Goal: Task Accomplishment & Management: Use online tool/utility

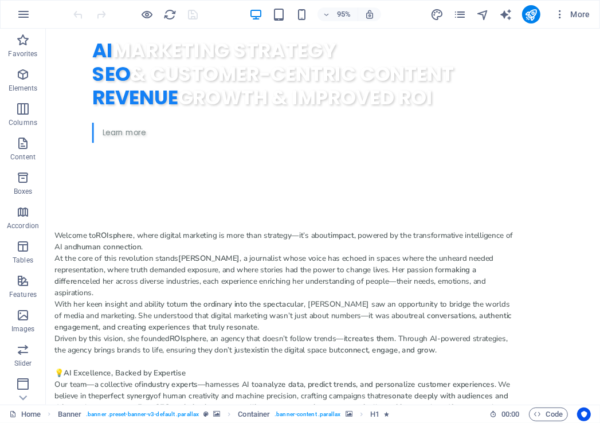
scroll to position [864, 0]
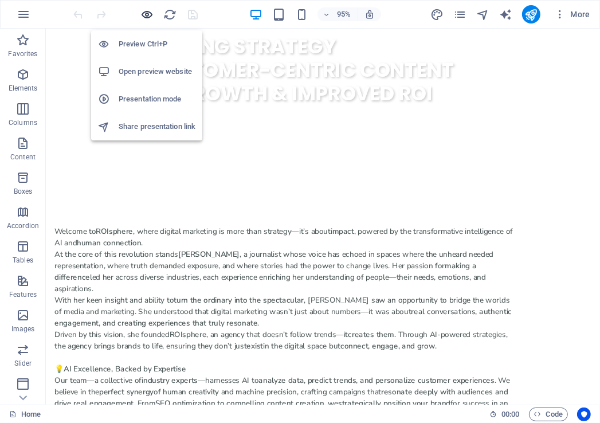
click at [144, 15] on icon "button" at bounding box center [147, 14] width 13 height 13
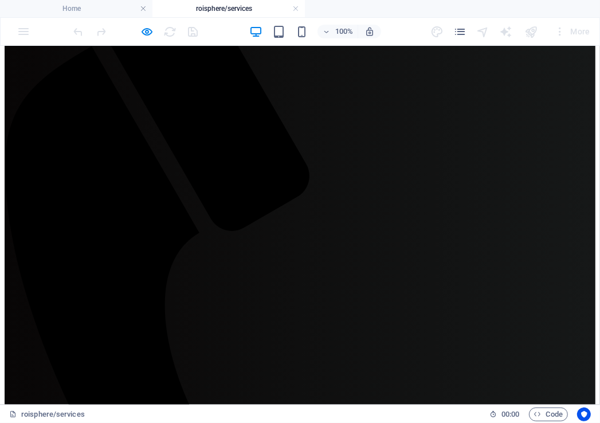
scroll to position [480, 0]
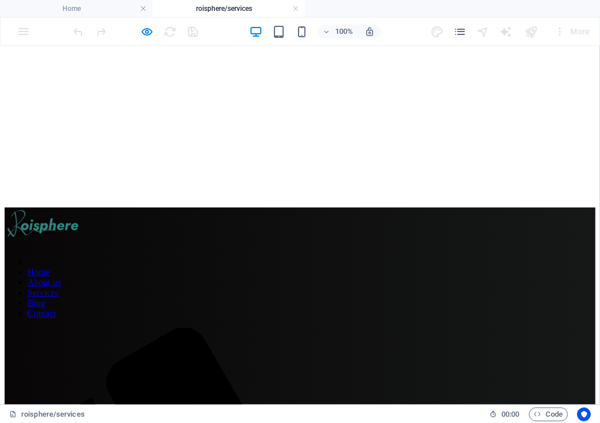
scroll to position [87, 0]
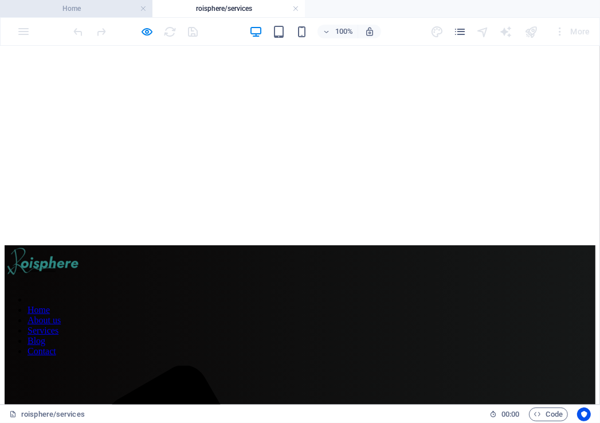
click at [115, 8] on h4 "Home" at bounding box center [76, 8] width 152 height 13
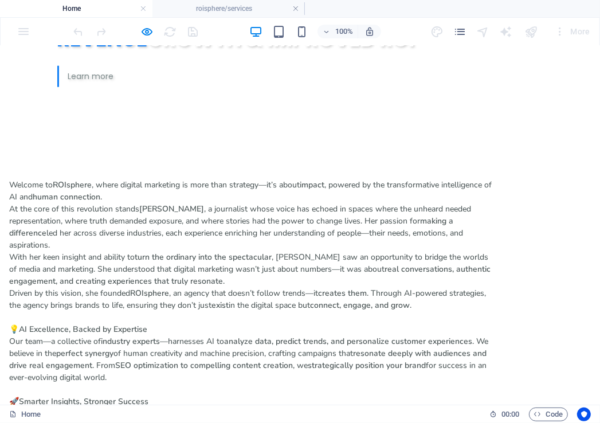
scroll to position [0, 0]
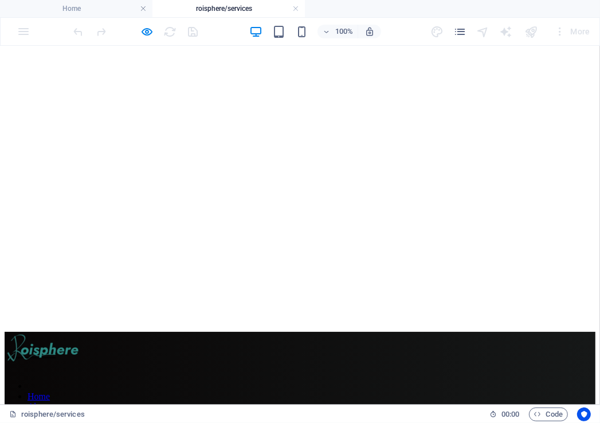
scroll to position [87, 0]
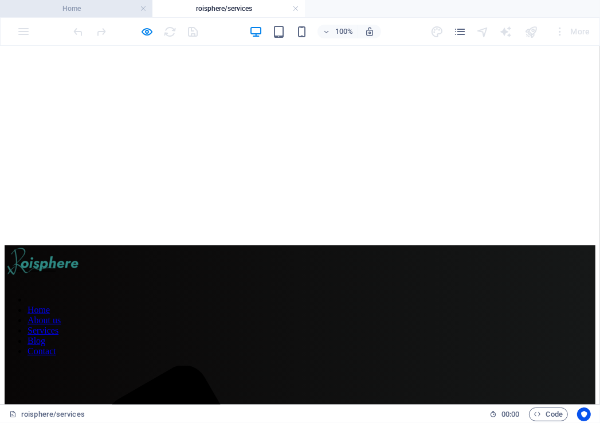
click at [84, 10] on h4 "Home" at bounding box center [76, 8] width 152 height 13
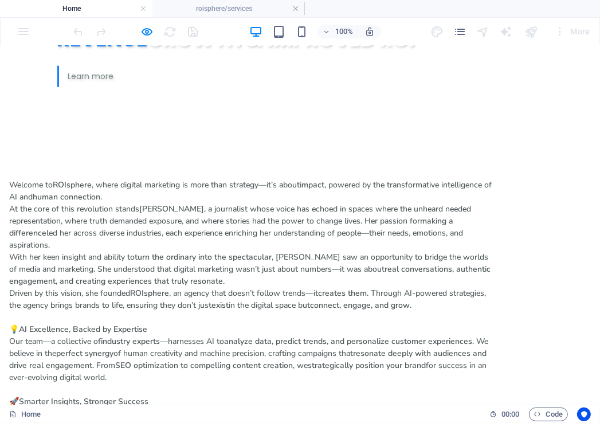
scroll to position [0, 0]
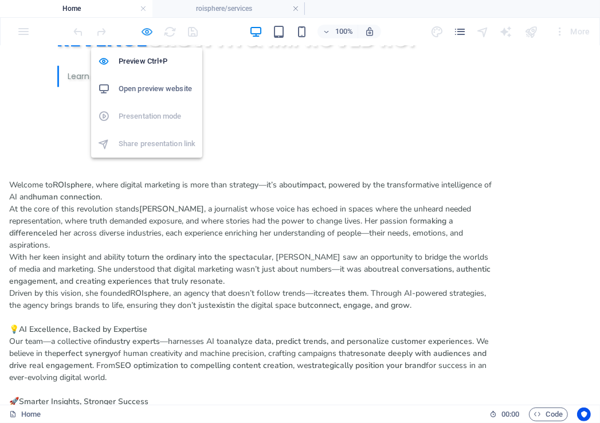
click at [147, 33] on icon "button" at bounding box center [147, 31] width 13 height 13
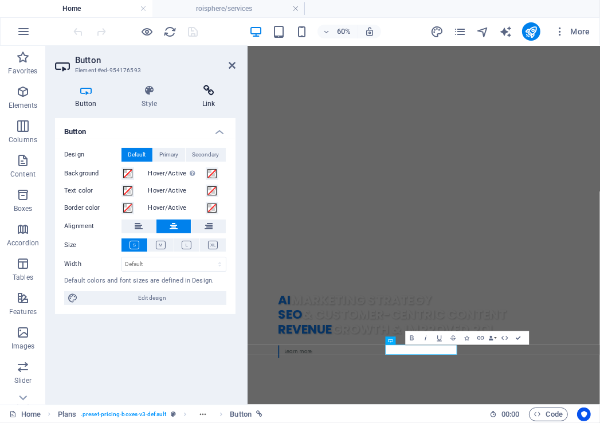
click at [209, 89] on icon at bounding box center [209, 90] width 54 height 11
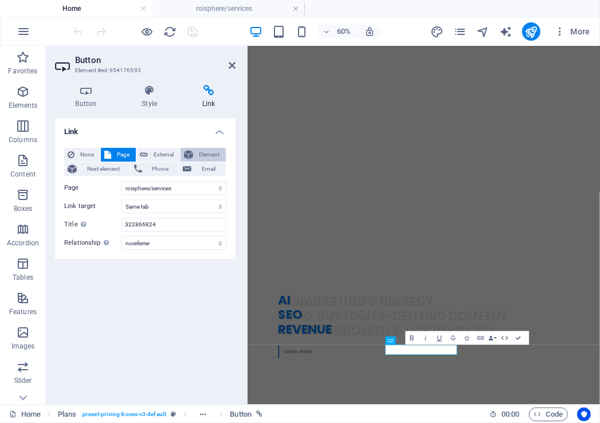
click at [218, 148] on span "Element" at bounding box center [210, 155] width 26 height 14
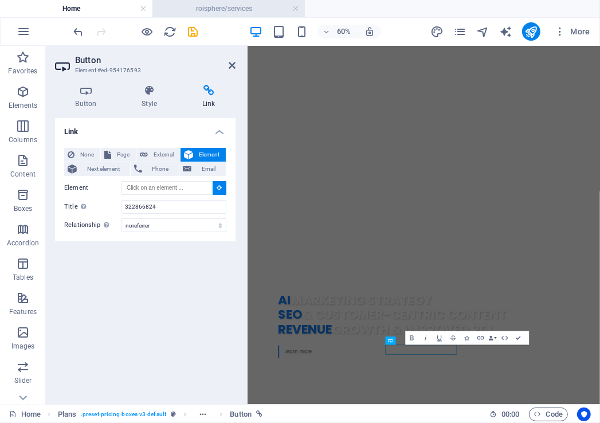
click at [246, 7] on h4 "roisphere/services" at bounding box center [228, 8] width 152 height 13
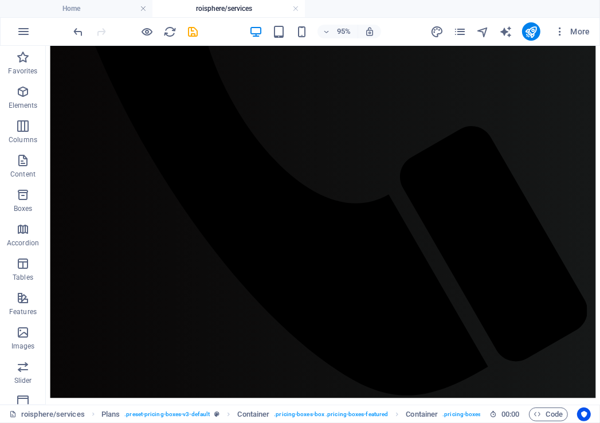
scroll to position [807, 0]
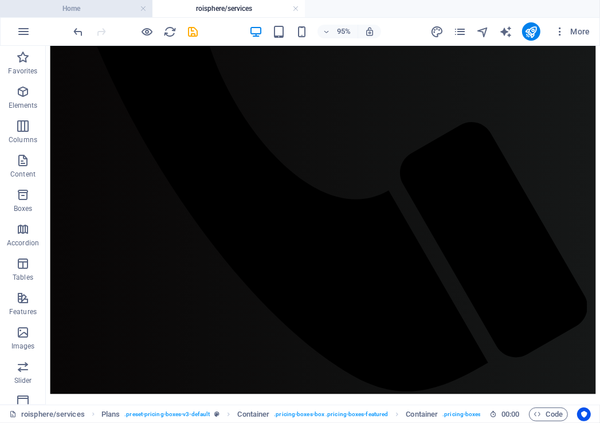
click at [91, 4] on h4 "Home" at bounding box center [76, 8] width 152 height 13
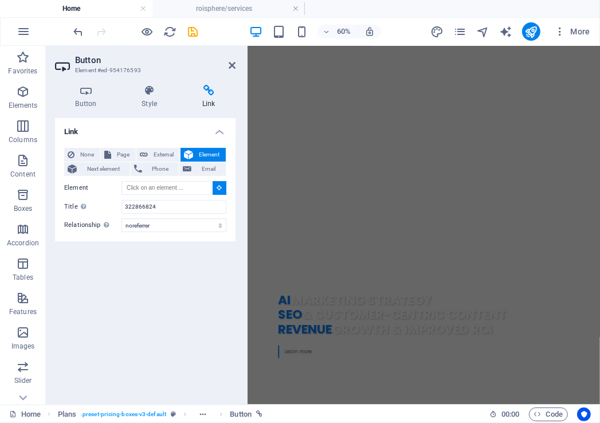
scroll to position [0, 0]
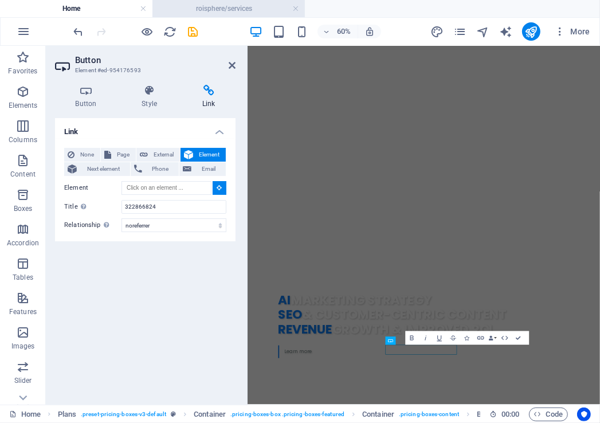
click at [231, 9] on h4 "roisphere/services" at bounding box center [228, 8] width 152 height 13
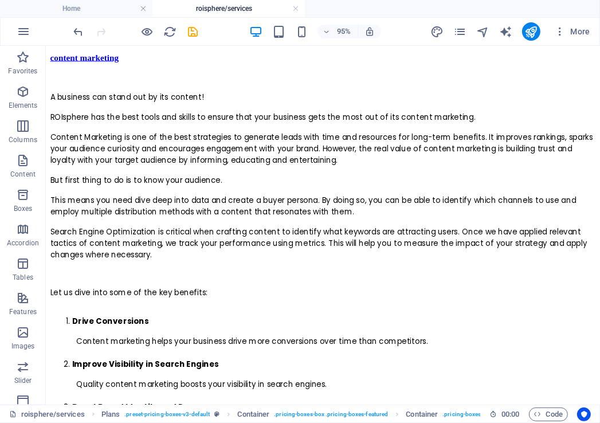
scroll to position [1183, 0]
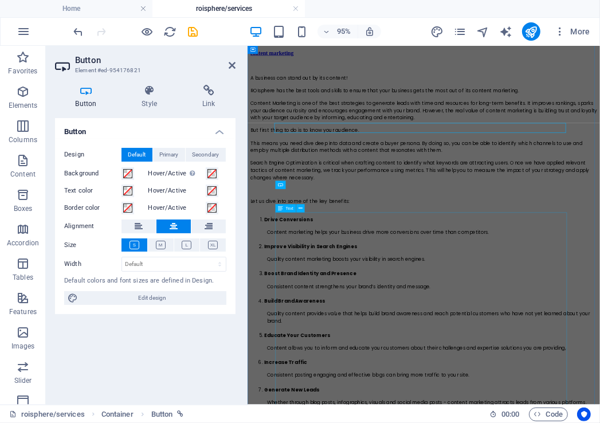
scroll to position [1293, 0]
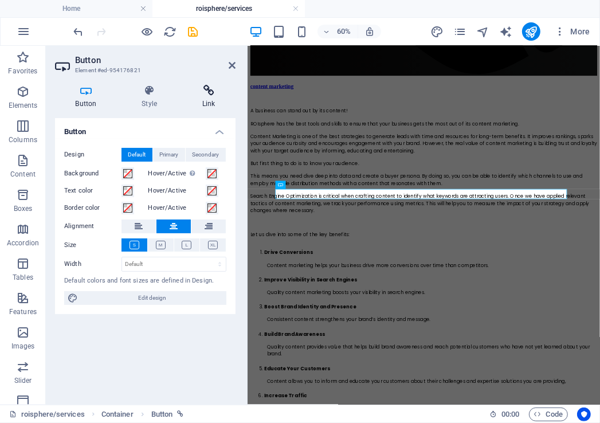
click at [210, 99] on h4 "Link" at bounding box center [209, 97] width 54 height 24
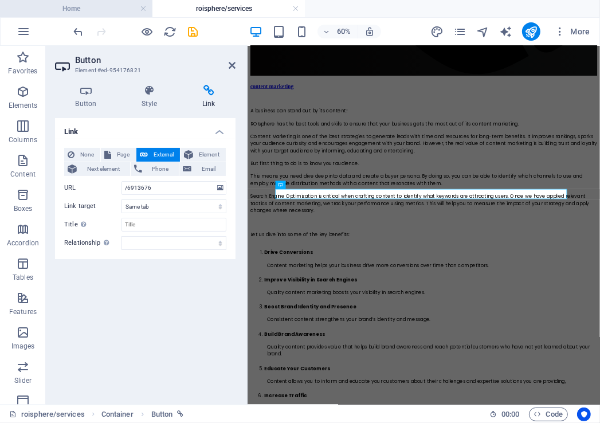
click at [92, 3] on h4 "Home" at bounding box center [76, 8] width 152 height 13
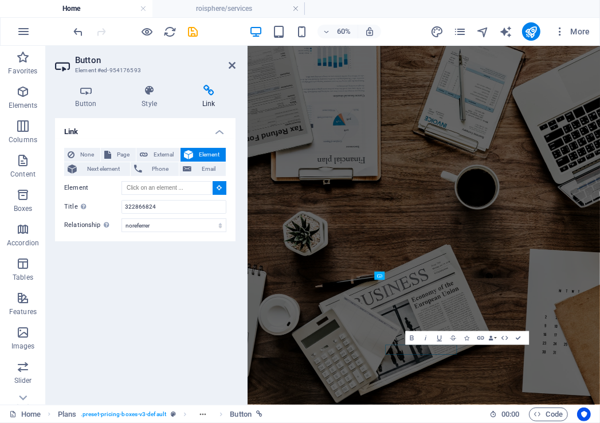
scroll to position [0, 0]
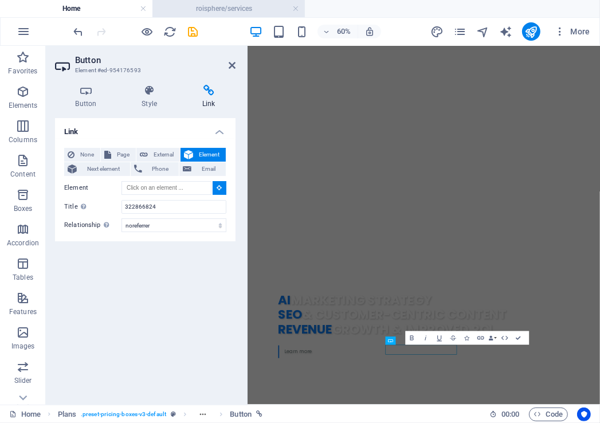
click at [226, 8] on h4 "roisphere/services" at bounding box center [228, 8] width 152 height 13
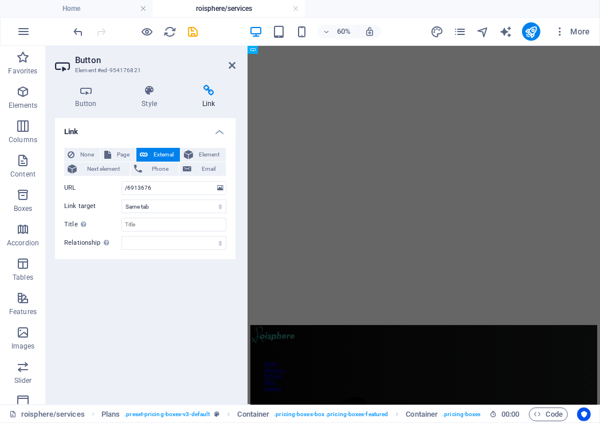
scroll to position [1293, 0]
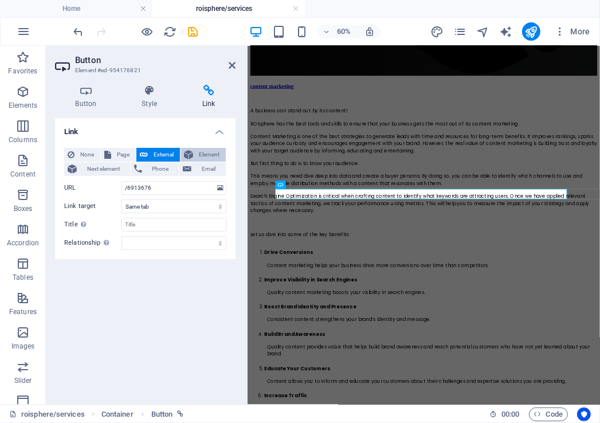
click at [210, 157] on span "Element" at bounding box center [210, 155] width 26 height 14
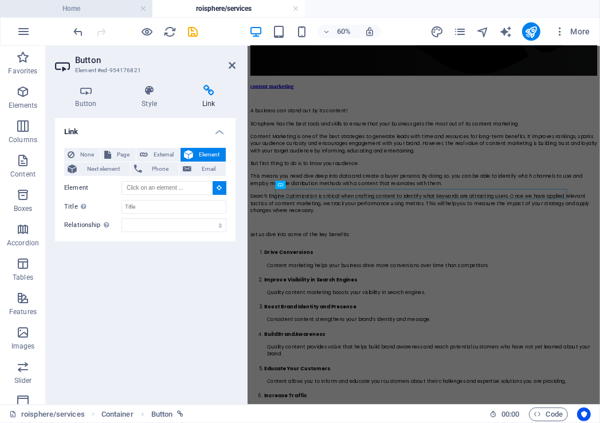
click at [109, 8] on h4 "Home" at bounding box center [76, 8] width 152 height 13
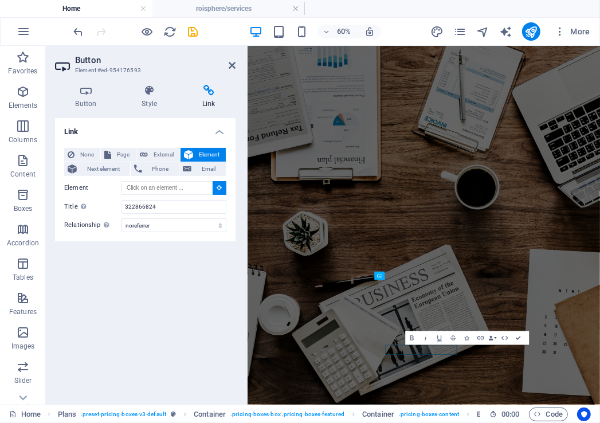
scroll to position [0, 0]
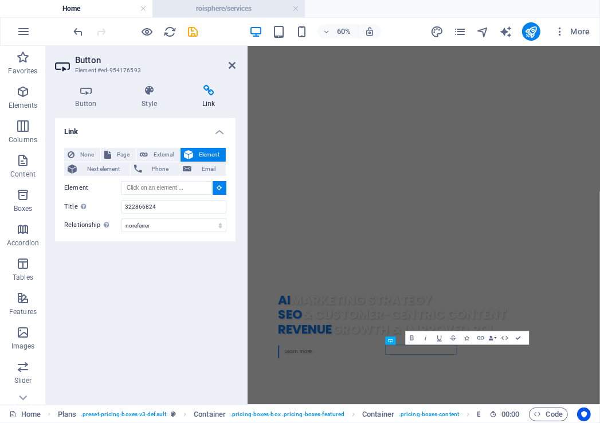
click at [238, 9] on h4 "roisphere/services" at bounding box center [228, 8] width 152 height 13
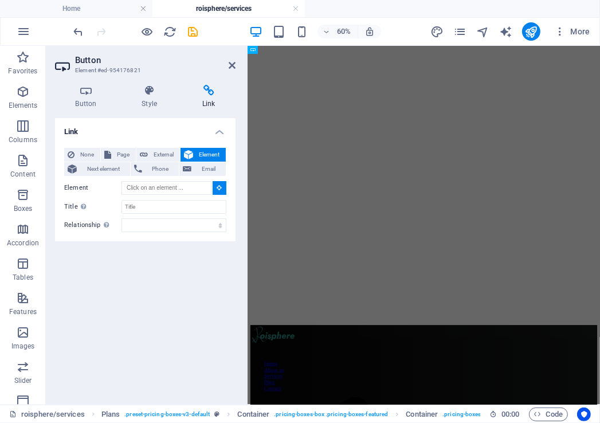
scroll to position [1293, 0]
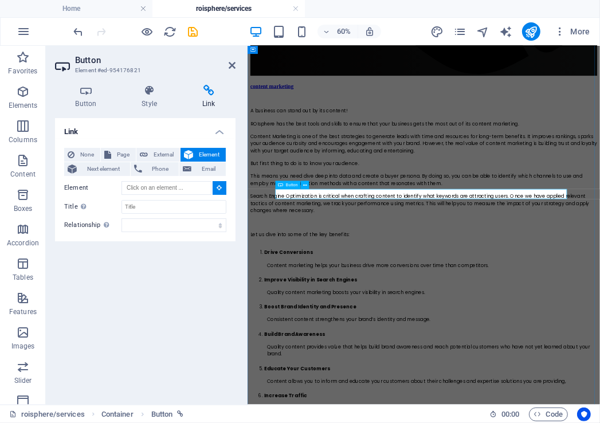
type input "#ed-954176821"
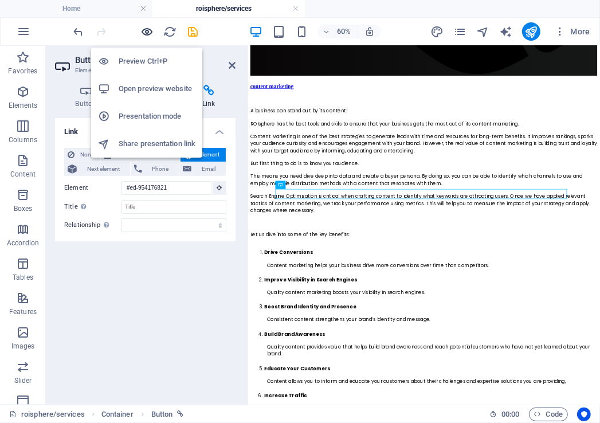
click at [148, 31] on icon "button" at bounding box center [147, 31] width 13 height 13
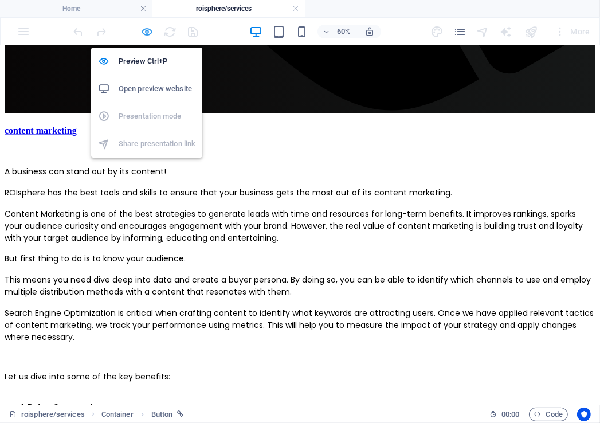
scroll to position [1174, 0]
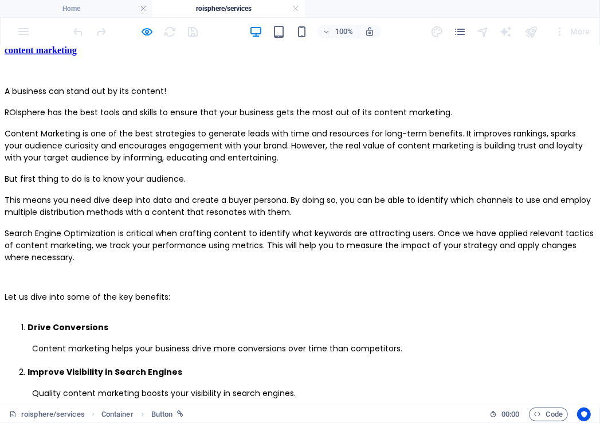
scroll to position [1150, 0]
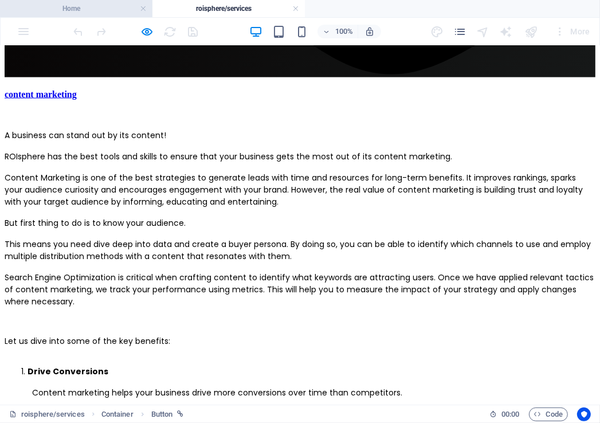
click at [117, 12] on h4 "Home" at bounding box center [76, 8] width 152 height 13
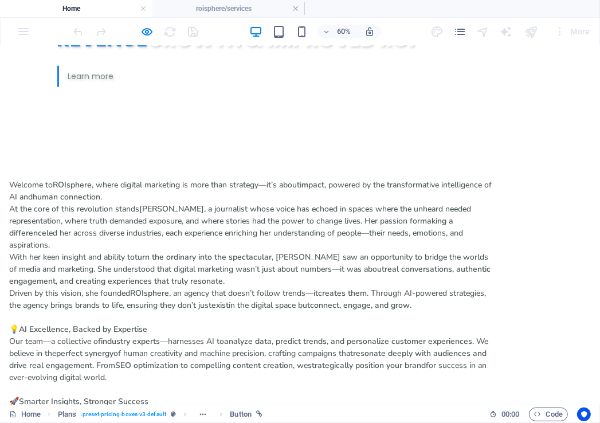
scroll to position [0, 0]
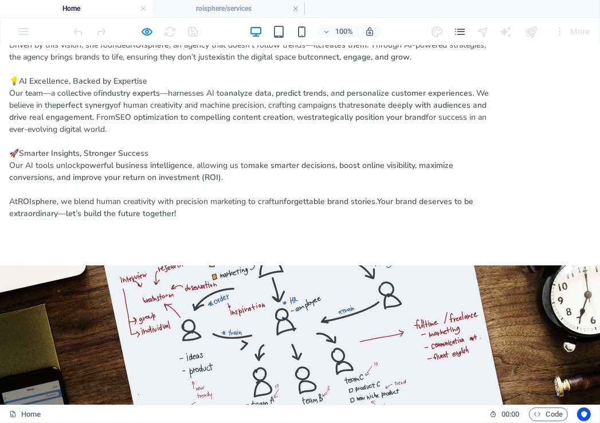
scroll to position [1123, 0]
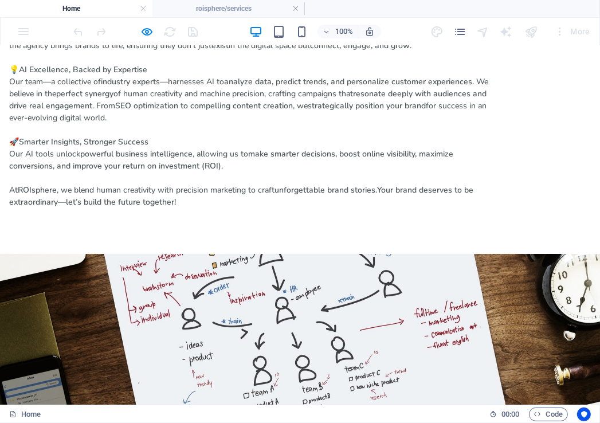
click at [217, 5] on h4 "roisphere/services" at bounding box center [228, 8] width 152 height 13
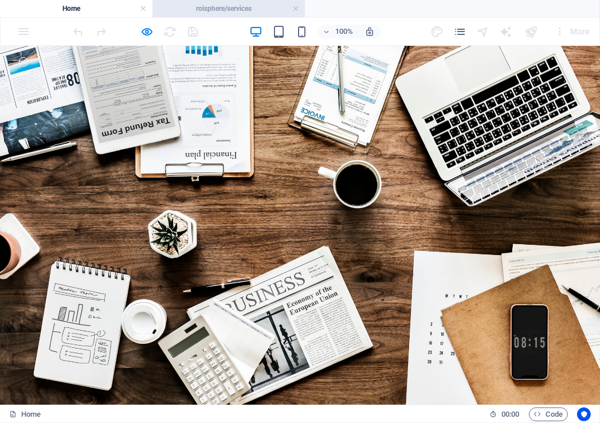
scroll to position [1150, 0]
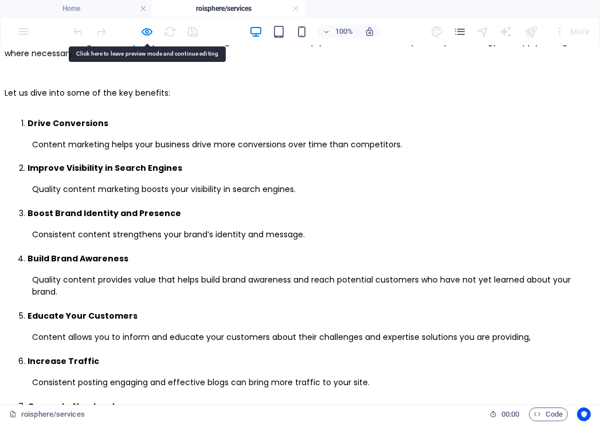
scroll to position [1413, 0]
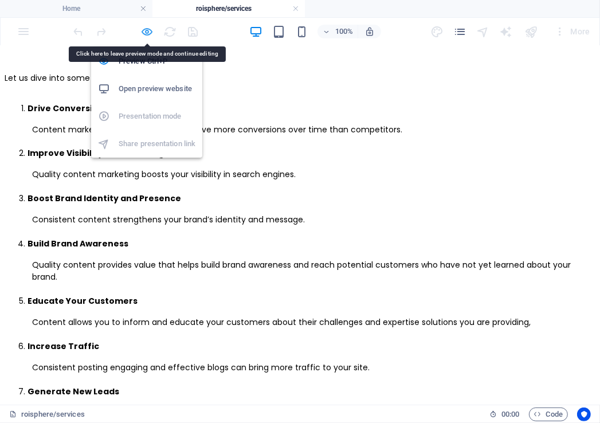
click at [149, 30] on icon "button" at bounding box center [147, 31] width 13 height 13
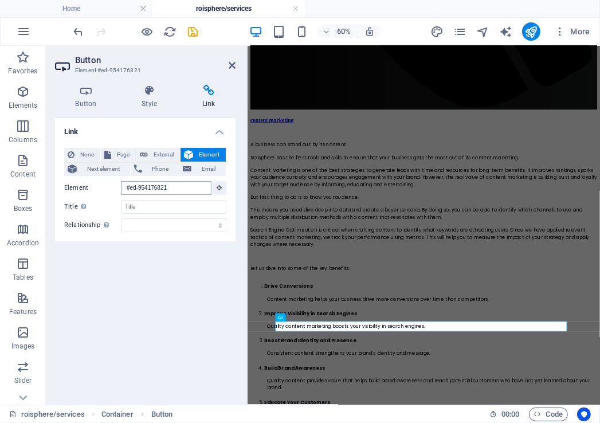
scroll to position [1242, 0]
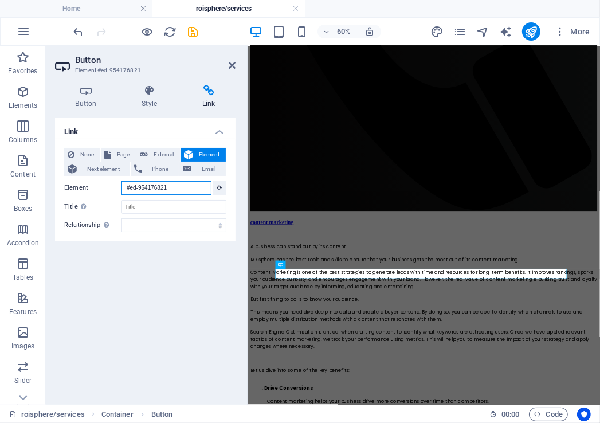
drag, startPoint x: 174, startPoint y: 186, endPoint x: 121, endPoint y: 189, distance: 53.4
click at [121, 189] on div "Element #ed-954176821" at bounding box center [145, 188] width 162 height 14
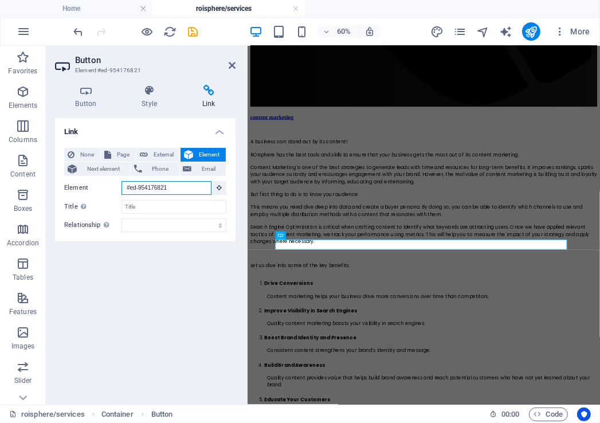
scroll to position [1022, 0]
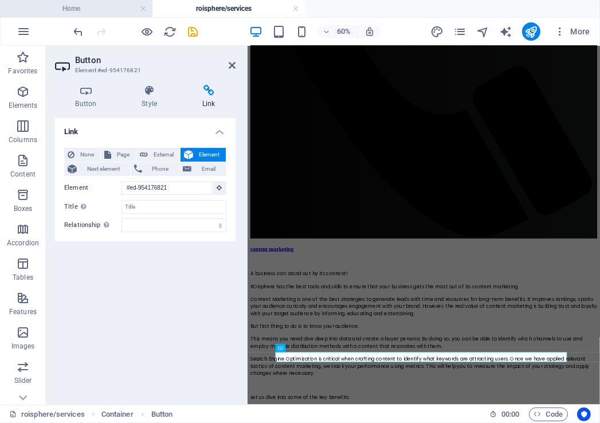
click at [101, 0] on li "Home" at bounding box center [76, 8] width 152 height 17
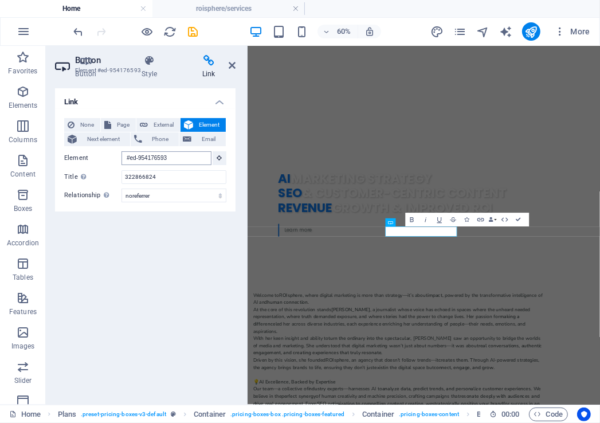
scroll to position [1071, 0]
drag, startPoint x: 174, startPoint y: 157, endPoint x: 107, endPoint y: 161, distance: 66.6
click at [107, 161] on div "Element #ed-954176593" at bounding box center [145, 158] width 162 height 14
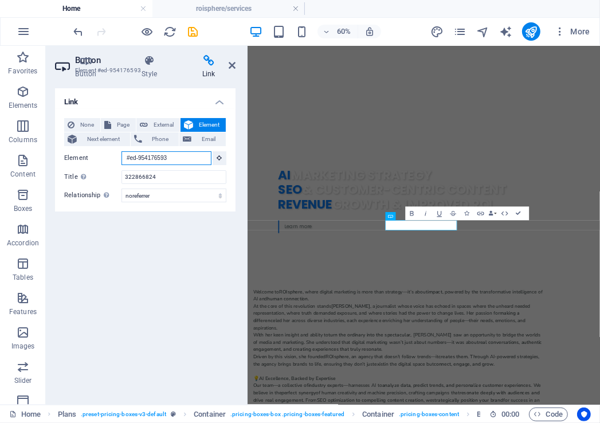
paste input "821"
type input "#ed-954176821"
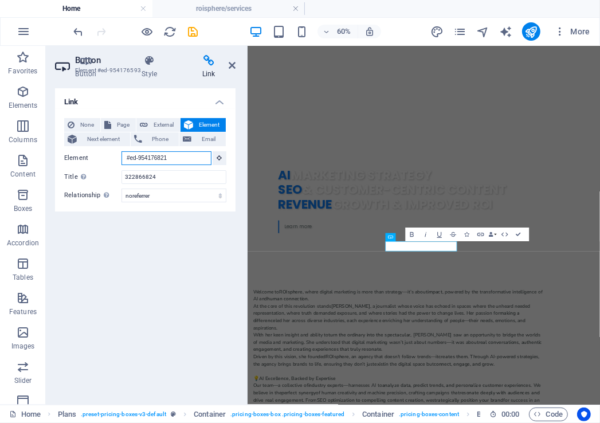
scroll to position [958, 0]
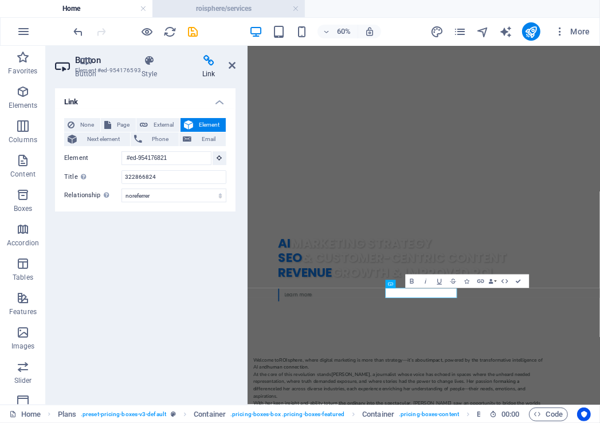
click at [224, 8] on h4 "roisphere/services" at bounding box center [228, 8] width 152 height 13
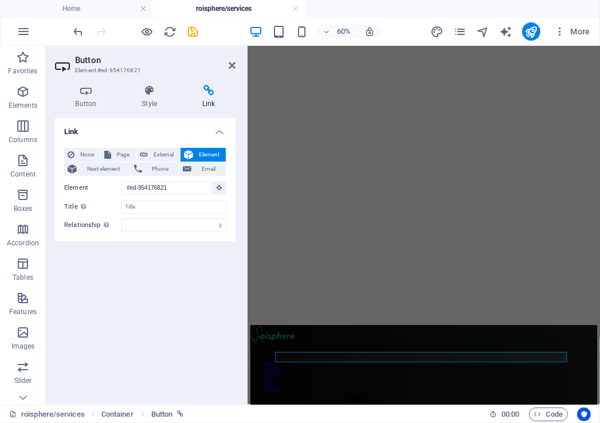
scroll to position [1022, 0]
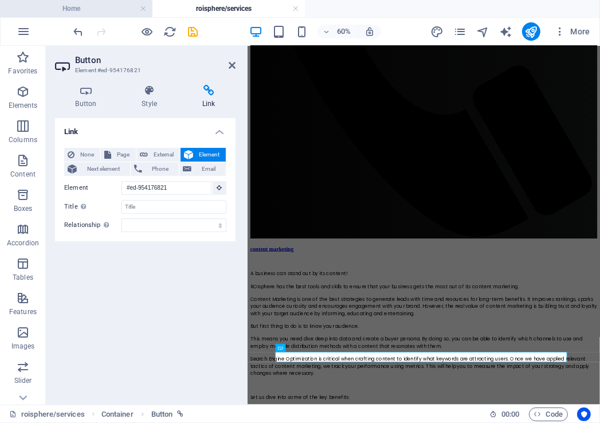
click at [100, 11] on h4 "Home" at bounding box center [76, 8] width 152 height 13
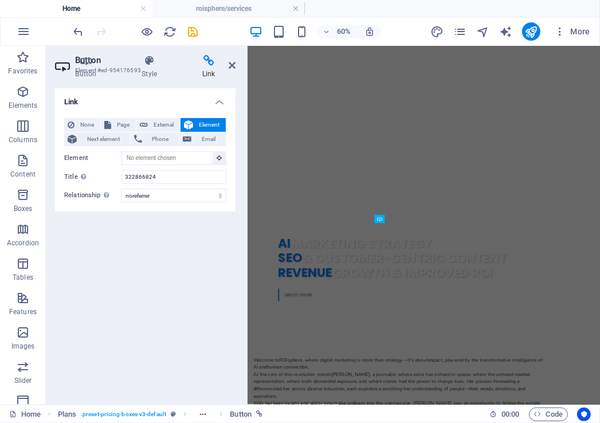
scroll to position [0, 0]
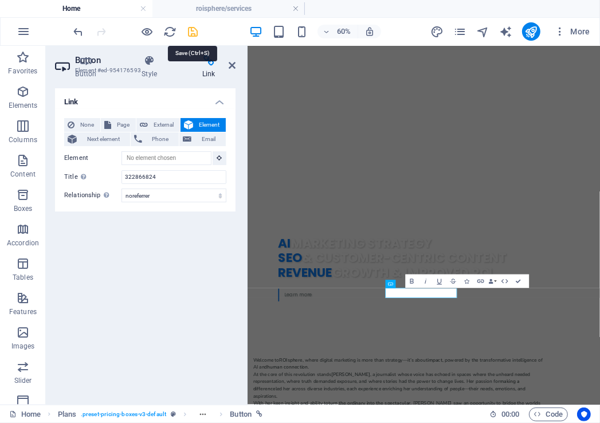
click at [194, 29] on icon "save" at bounding box center [193, 31] width 13 height 13
checkbox input "false"
select select "noreferrer"
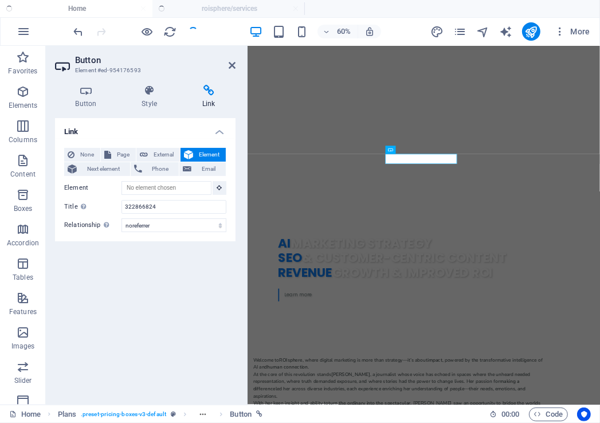
scroll to position [1182, 0]
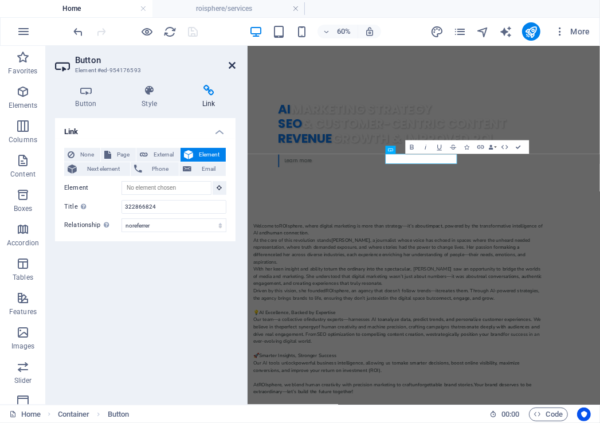
click at [232, 63] on icon at bounding box center [232, 65] width 7 height 9
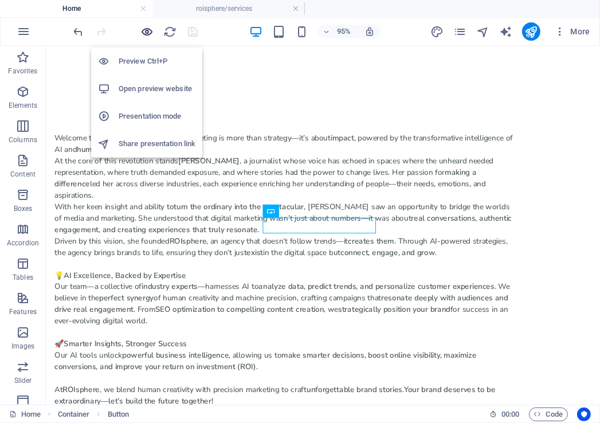
click at [147, 33] on icon "button" at bounding box center [147, 31] width 13 height 13
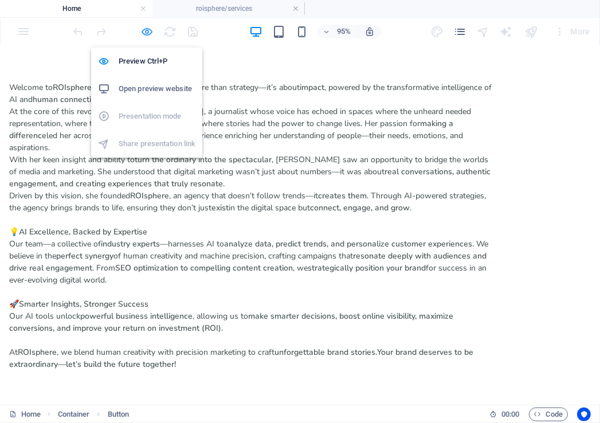
scroll to position [942, 0]
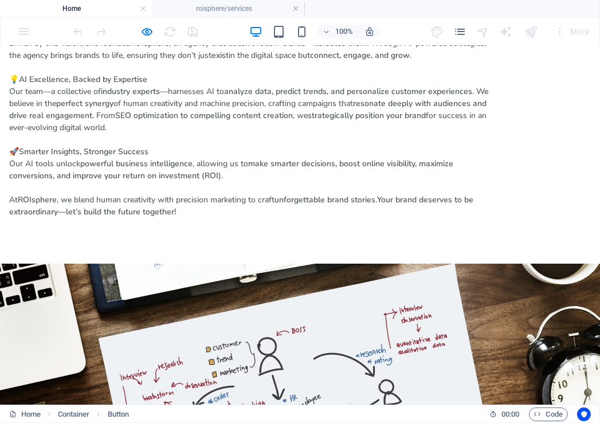
scroll to position [1123, 0]
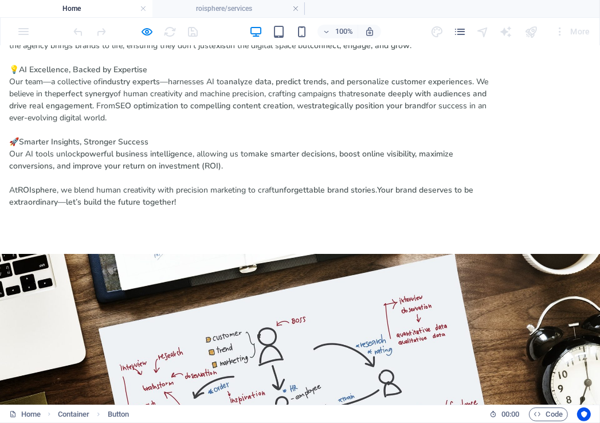
click at [106, 8] on h4 "Home" at bounding box center [76, 8] width 152 height 13
click at [106, 9] on h4 "Home" at bounding box center [76, 8] width 152 height 13
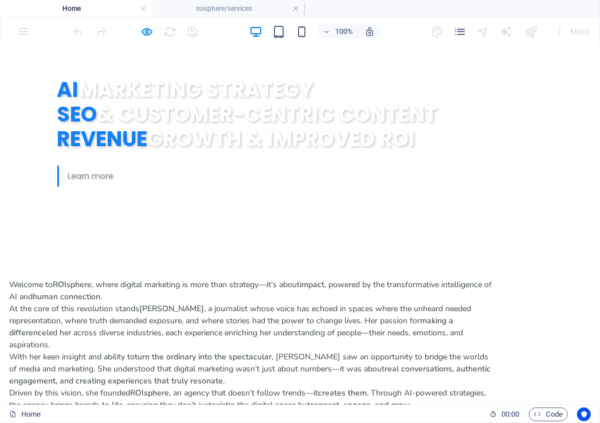
scroll to position [821, 0]
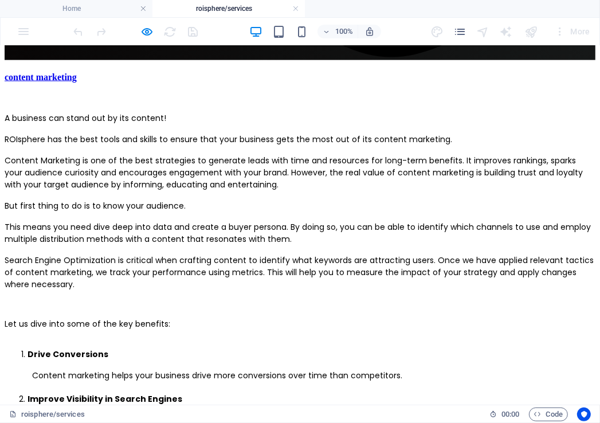
scroll to position [1179, 0]
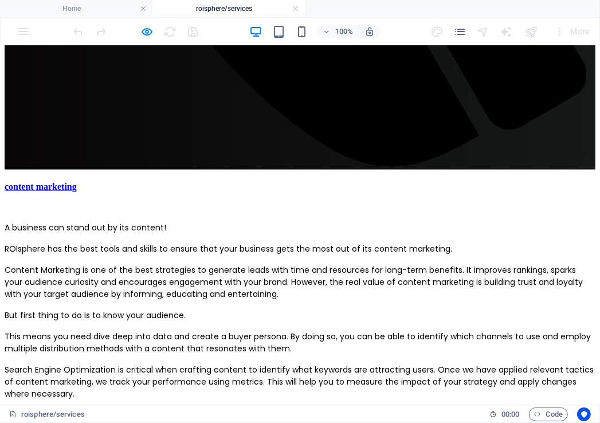
scroll to position [1070, 0]
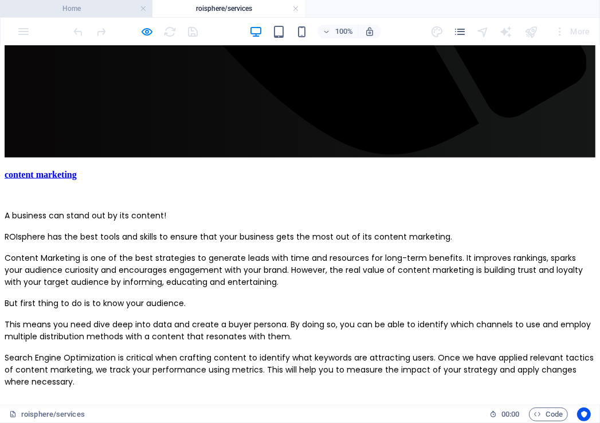
click at [83, 11] on h4 "Home" at bounding box center [76, 8] width 152 height 13
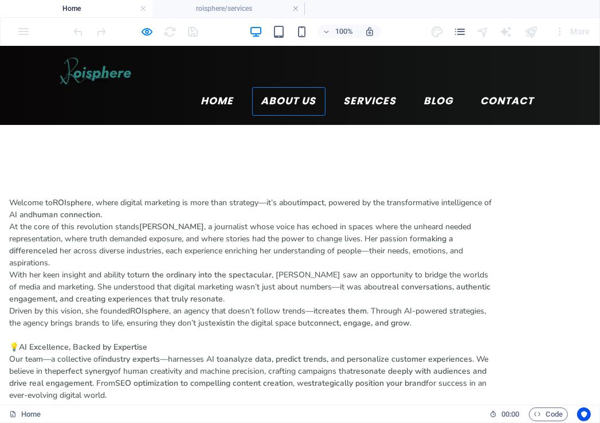
scroll to position [843, 0]
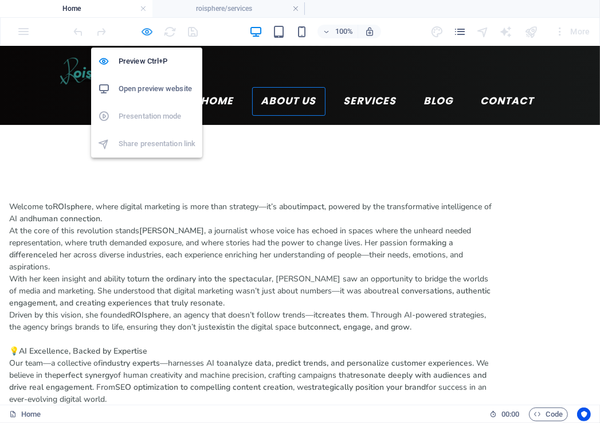
click at [147, 31] on icon "button" at bounding box center [147, 31] width 13 height 13
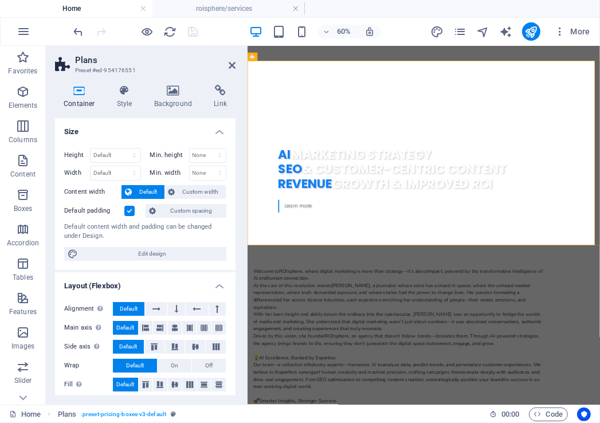
scroll to position [1103, 0]
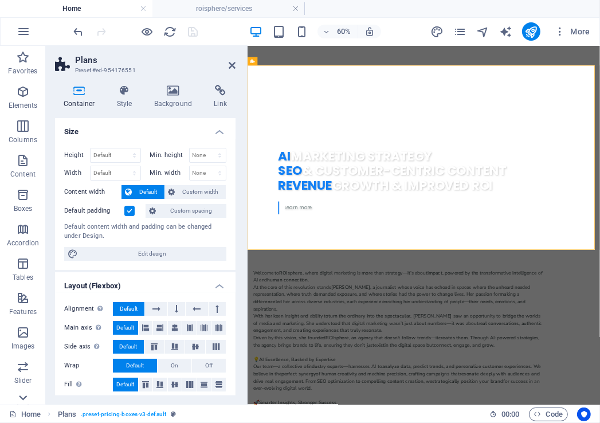
click at [25, 391] on icon at bounding box center [23, 398] width 16 height 16
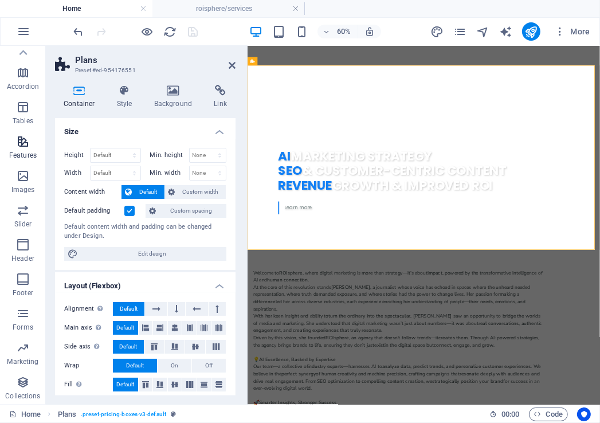
click at [14, 158] on p "Features" at bounding box center [23, 155] width 28 height 9
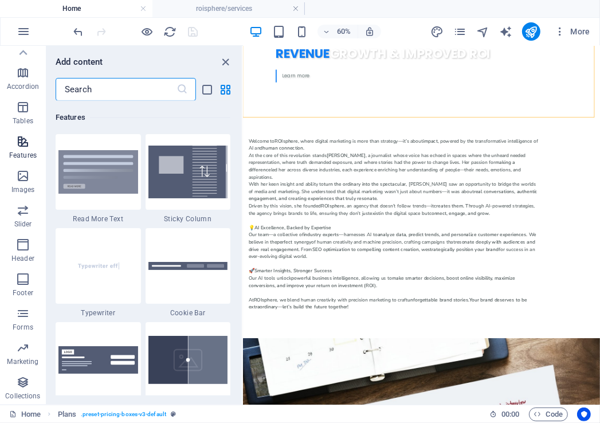
scroll to position [4468, 0]
click at [30, 385] on icon "button" at bounding box center [23, 382] width 14 height 14
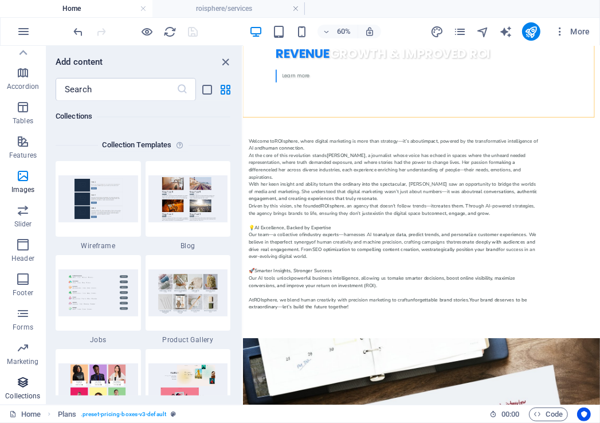
scroll to position [10493, 0]
drag, startPoint x: 239, startPoint y: 380, endPoint x: 239, endPoint y: 389, distance: 9.2
click at [239, 389] on div "Favorites 1 Star Headline 1 Star Container Elements 1 Star Headline 1 Star Text…" at bounding box center [143, 248] width 195 height 295
drag, startPoint x: 238, startPoint y: 379, endPoint x: 241, endPoint y: 389, distance: 9.5
click at [241, 389] on div "Favorites 1 Star Headline 1 Star Container Elements 1 Star Headline 1 Star Text…" at bounding box center [143, 248] width 195 height 295
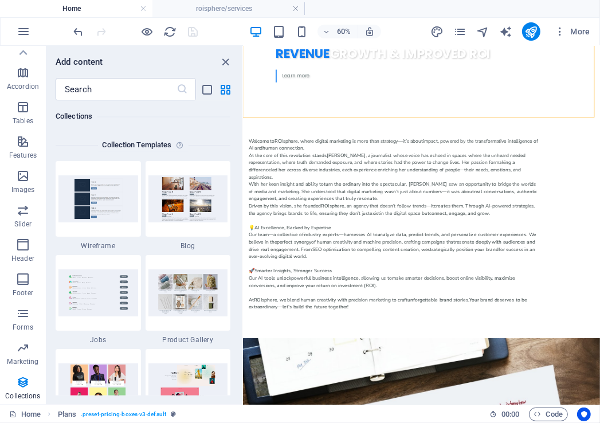
scroll to position [10751, 0]
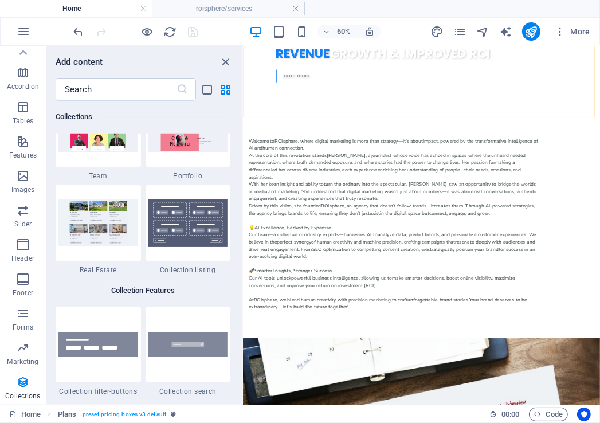
click at [240, 400] on div "Add content ​ Favorites 1 Star Headline 1 Star Container Elements 1 Star Headli…" at bounding box center [143, 225] width 195 height 359
click at [17, 352] on icon "button" at bounding box center [23, 348] width 14 height 14
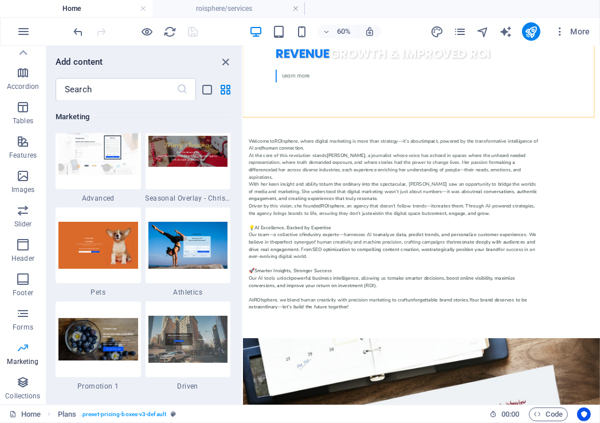
scroll to position [9336, 0]
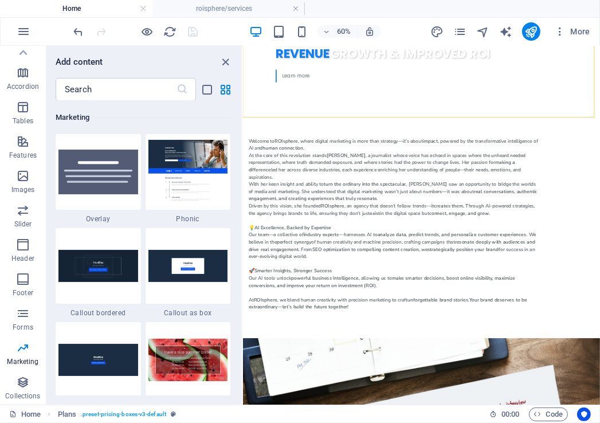
drag, startPoint x: 239, startPoint y: 349, endPoint x: 239, endPoint y: 357, distance: 8.0
click at [239, 357] on div "Favorites 1 Star Headline 1 Star Container Elements 1 Star Headline 1 Star Text…" at bounding box center [143, 248] width 195 height 295
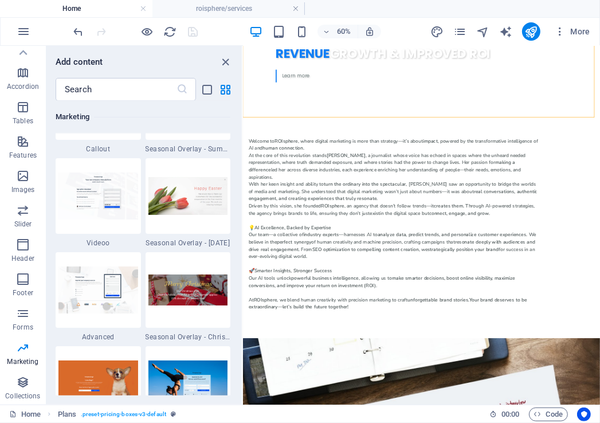
click at [238, 369] on div "Favorites 1 Star Headline 1 Star Container Elements 1 Star Headline 1 Star Text…" at bounding box center [143, 248] width 195 height 295
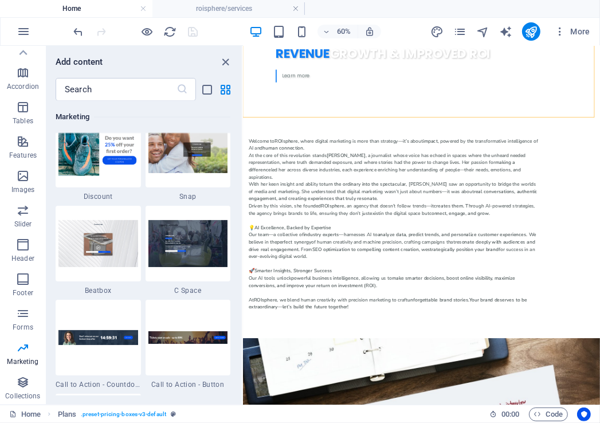
scroll to position [10368, 0]
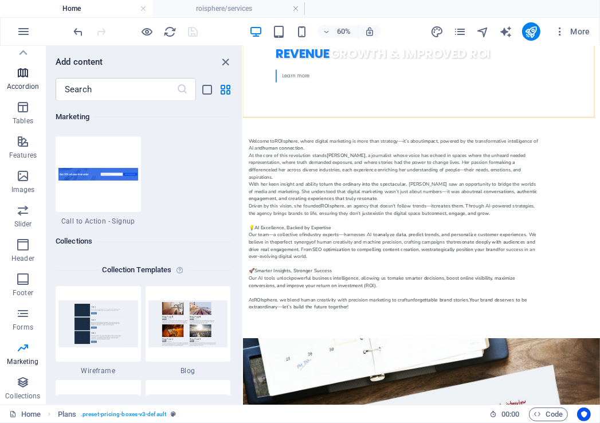
click at [20, 84] on p "Accordion" at bounding box center [23, 86] width 32 height 9
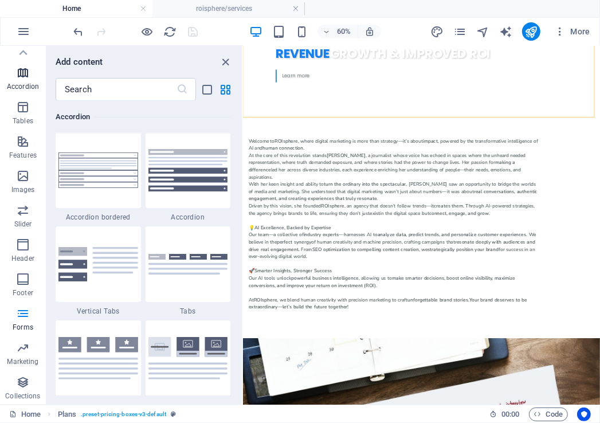
scroll to position [3659, 0]
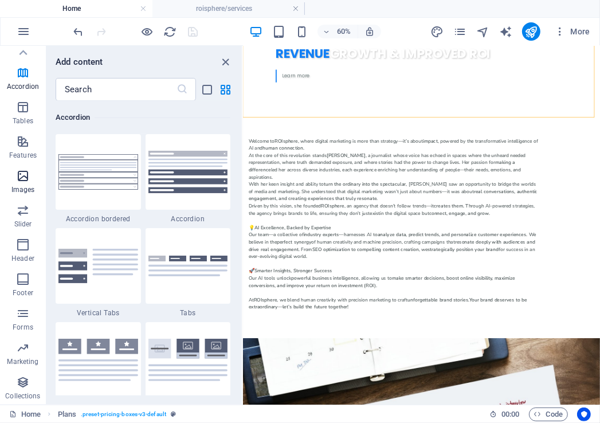
click at [17, 184] on span "Images" at bounding box center [23, 183] width 46 height 28
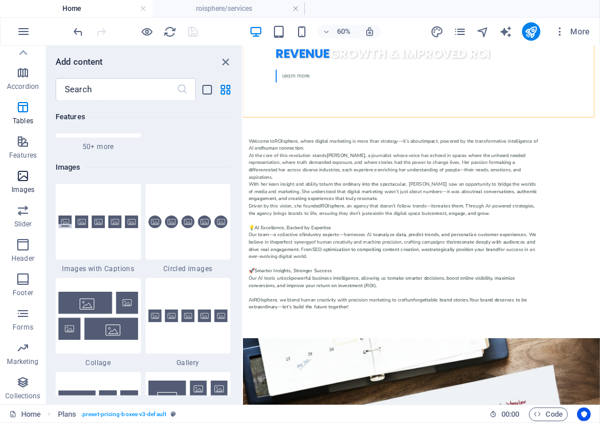
scroll to position [5812, 0]
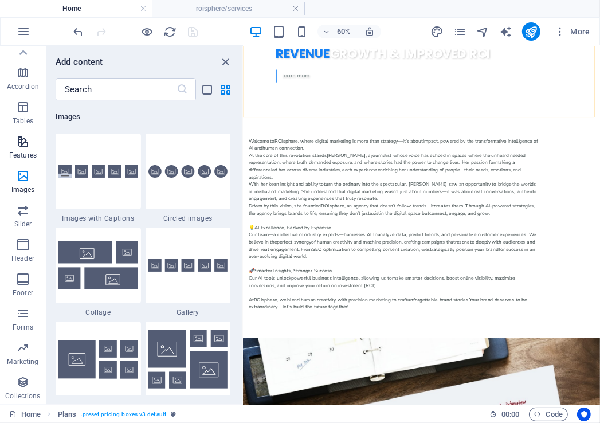
click at [25, 147] on icon "button" at bounding box center [23, 142] width 14 height 14
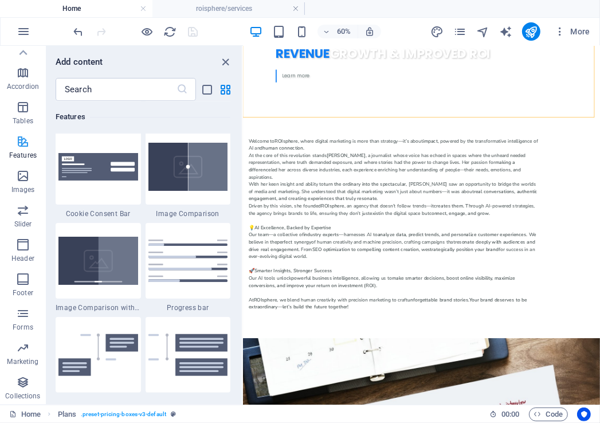
scroll to position [4468, 0]
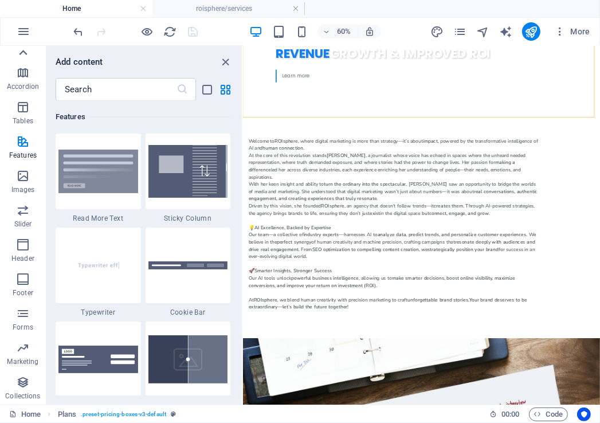
click at [28, 53] on icon at bounding box center [23, 53] width 16 height 16
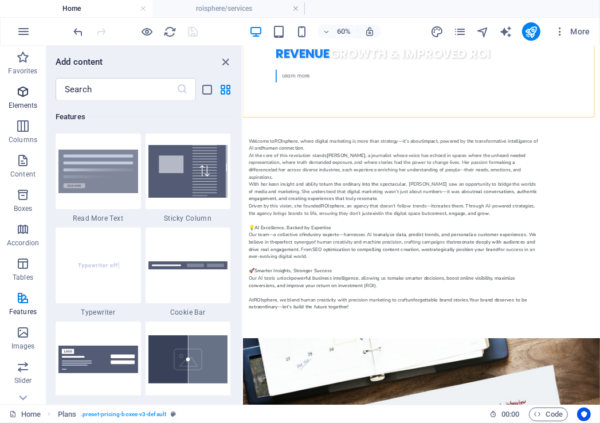
click at [23, 108] on p "Elements" at bounding box center [23, 105] width 29 height 9
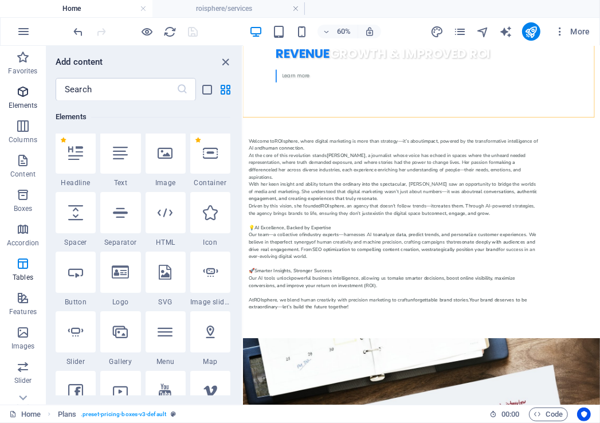
scroll to position [122, 0]
click at [24, 163] on icon "button" at bounding box center [23, 161] width 14 height 14
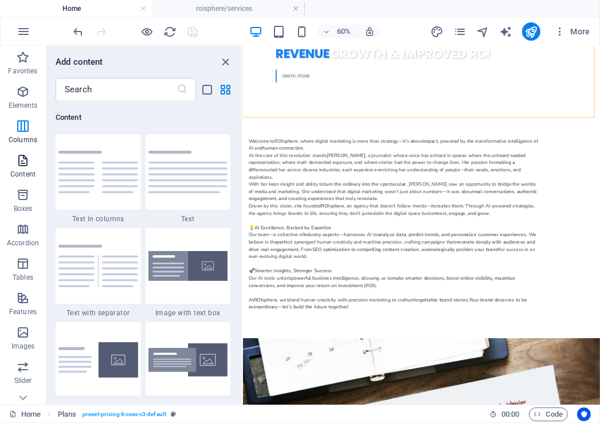
scroll to position [2005, 0]
click at [19, 207] on p "Boxes" at bounding box center [23, 208] width 19 height 9
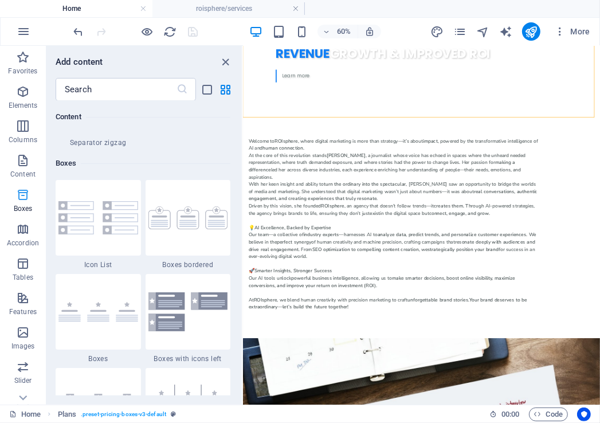
scroll to position [3162, 0]
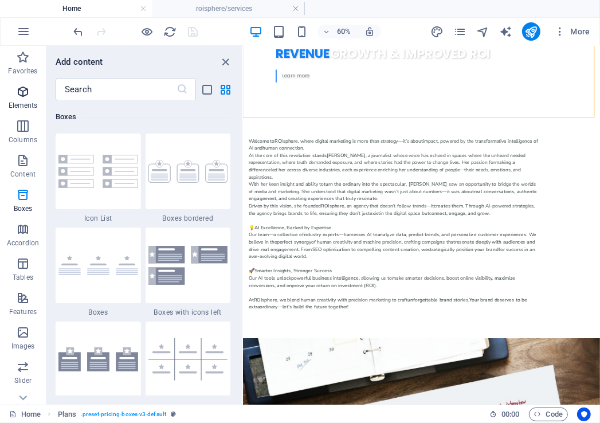
click at [19, 87] on icon "button" at bounding box center [23, 92] width 14 height 14
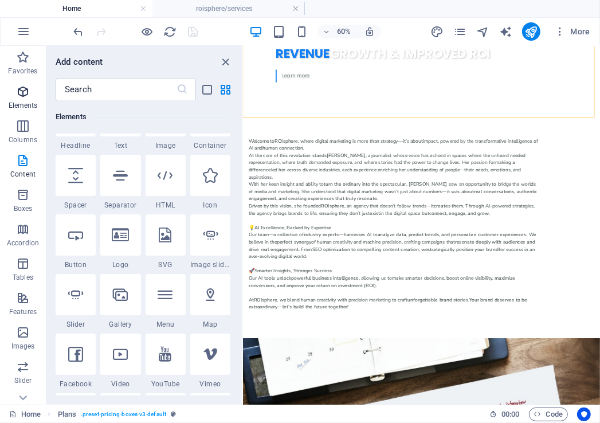
scroll to position [122, 0]
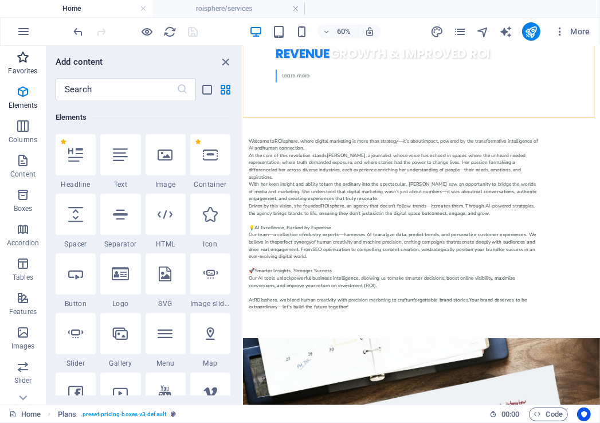
click at [22, 62] on icon "button" at bounding box center [23, 57] width 14 height 14
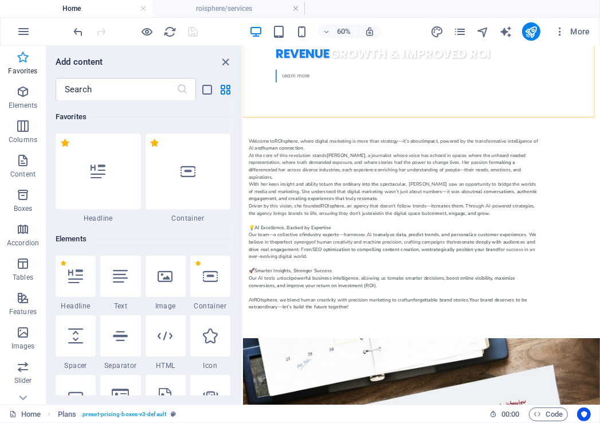
scroll to position [0, 0]
click at [22, 377] on p "Slider" at bounding box center [23, 380] width 18 height 9
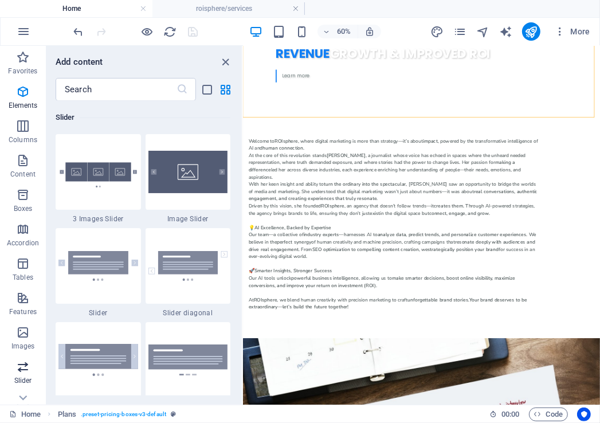
scroll to position [6498, 0]
click at [238, 276] on div "Favorites 1 Star Headline 1 Star Container Elements 1 Star Headline 1 Star Text…" at bounding box center [143, 248] width 195 height 295
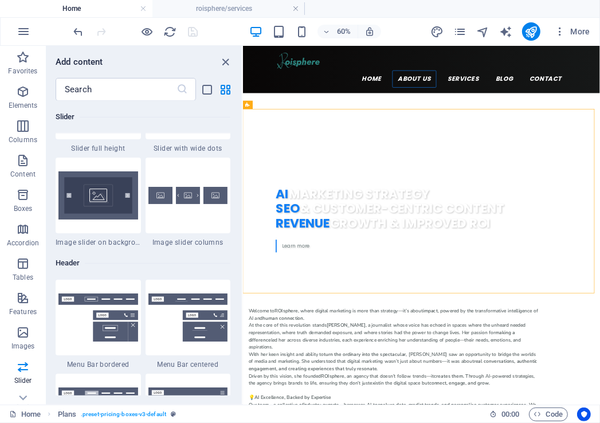
scroll to position [1031, 0]
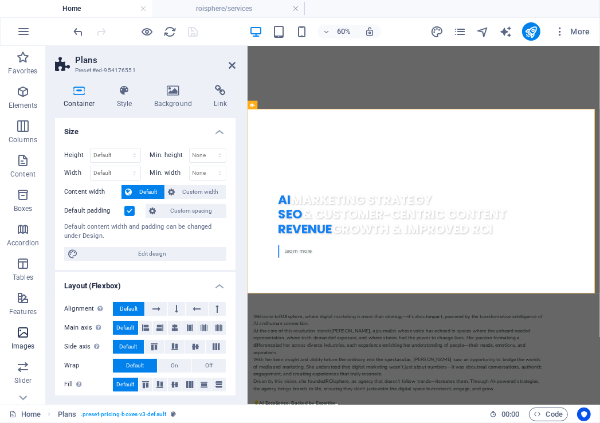
click at [27, 339] on icon "button" at bounding box center [23, 333] width 14 height 14
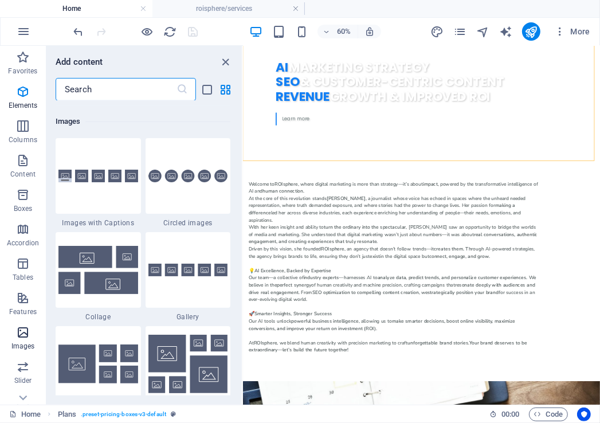
scroll to position [5812, 0]
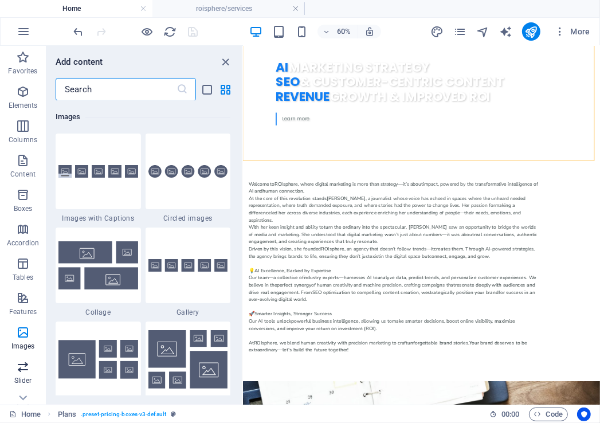
click at [21, 369] on icon "button" at bounding box center [23, 367] width 14 height 14
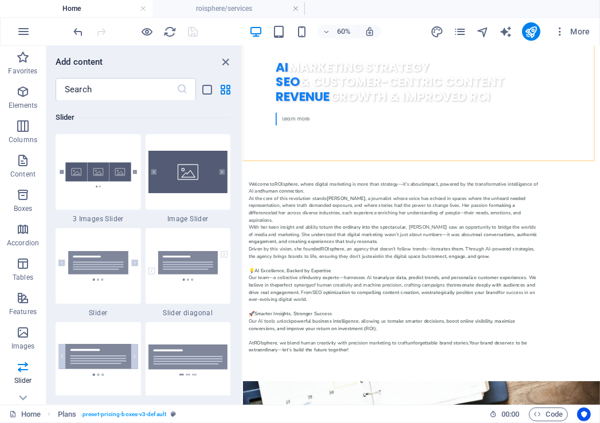
scroll to position [6756, 0]
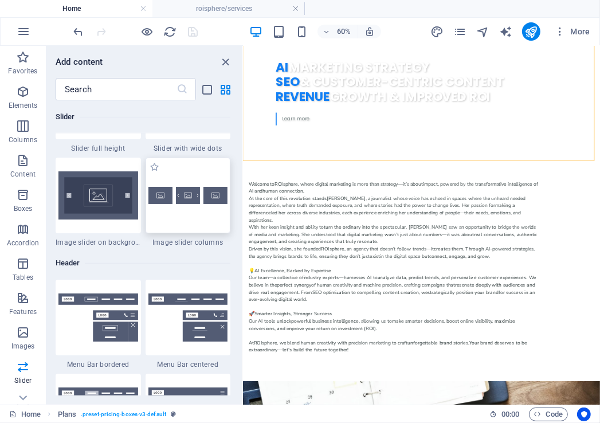
click at [212, 201] on img at bounding box center [188, 195] width 80 height 17
click at [243, 201] on div "Drag here to replace the existing content. Press “Ctrl” if you want to create a…" at bounding box center [421, 225] width 357 height 359
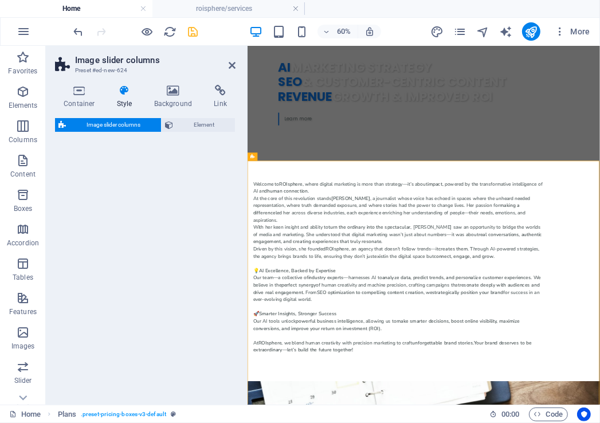
select select "rem"
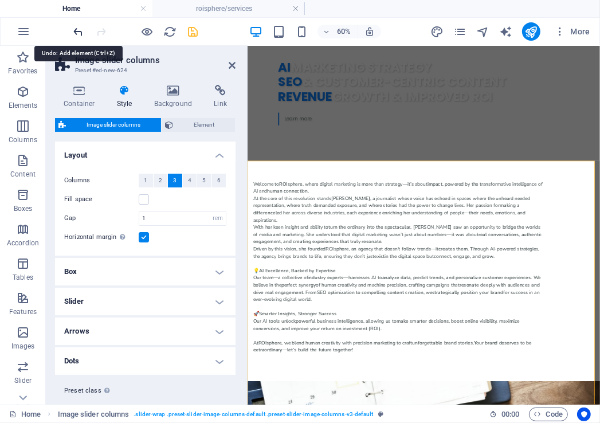
click at [76, 30] on icon "undo" at bounding box center [78, 31] width 13 height 13
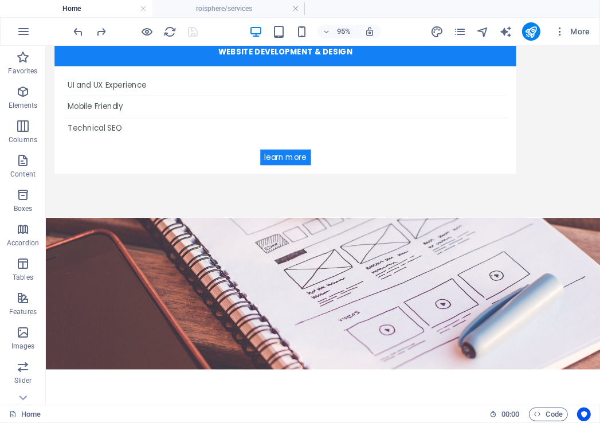
scroll to position [2797, 0]
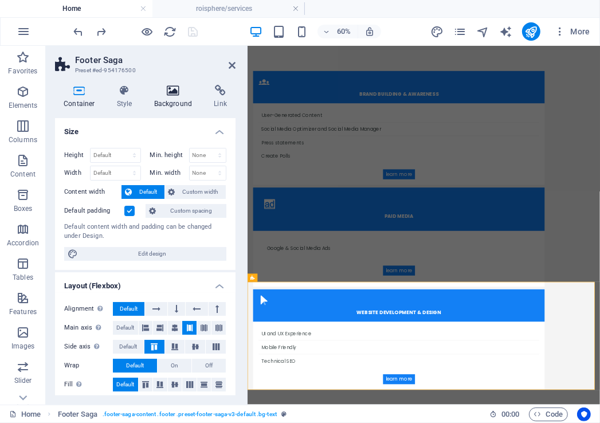
click at [175, 97] on h4 "Background" at bounding box center [176, 97] width 60 height 24
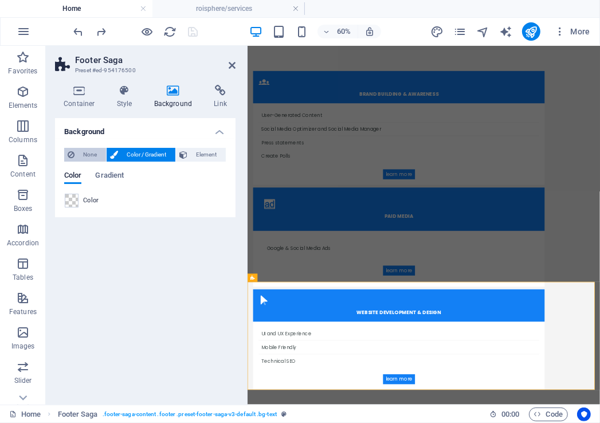
click at [89, 155] on span "None" at bounding box center [90, 155] width 25 height 14
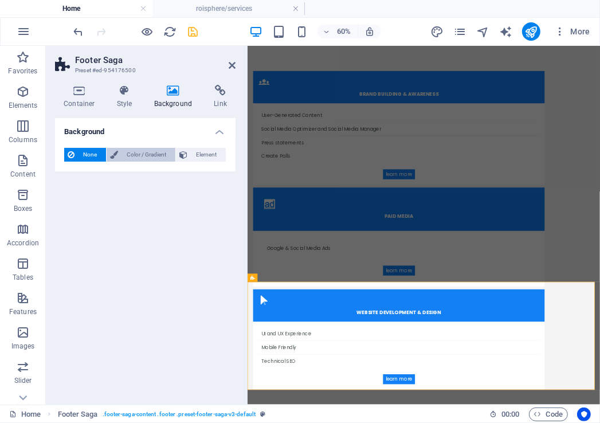
click at [151, 152] on span "Color / Gradient" at bounding box center [147, 155] width 50 height 14
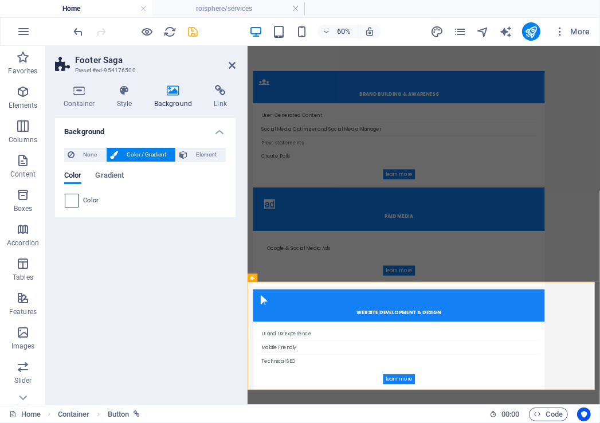
click at [73, 203] on span at bounding box center [71, 200] width 13 height 13
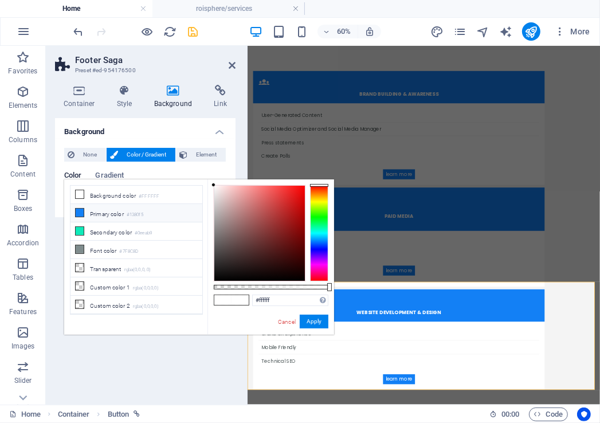
click at [83, 216] on li "Primary color #1380f5" at bounding box center [137, 213] width 132 height 18
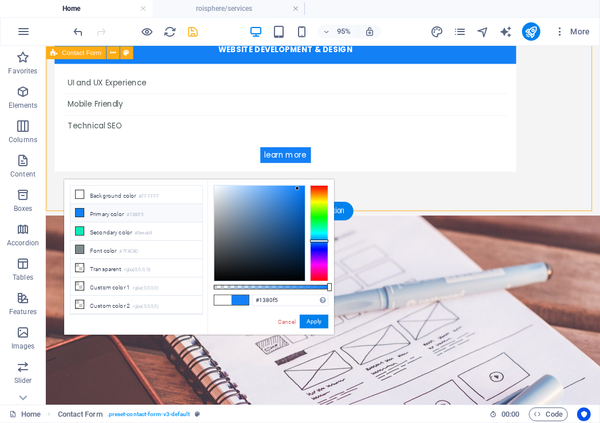
click at [285, 322] on link "Cancel" at bounding box center [287, 322] width 20 height 9
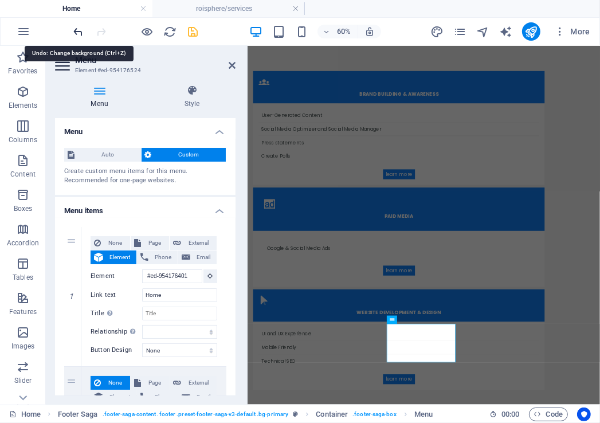
click at [79, 28] on icon "undo" at bounding box center [78, 31] width 13 height 13
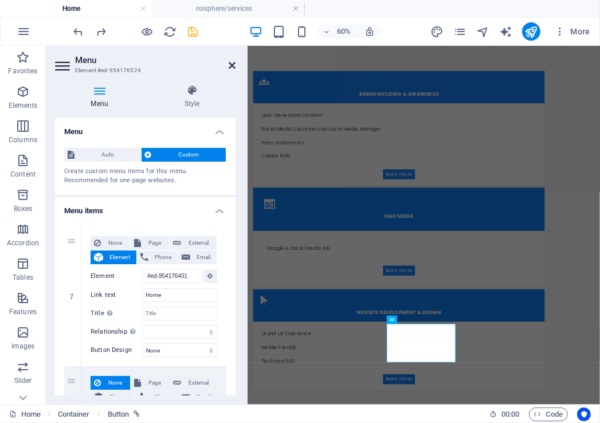
click at [233, 67] on icon at bounding box center [232, 65] width 7 height 9
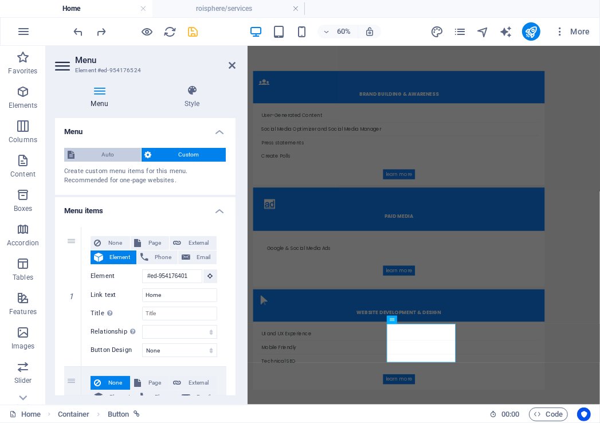
click at [116, 154] on span "Auto" at bounding box center [108, 155] width 60 height 14
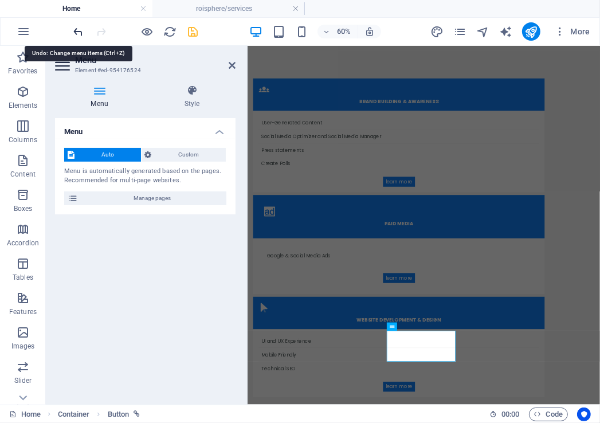
click at [80, 30] on icon "undo" at bounding box center [78, 31] width 13 height 13
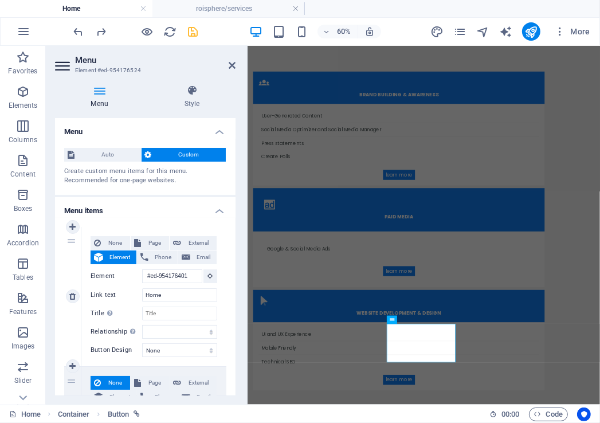
scroll to position [2797, 0]
click at [188, 96] on icon at bounding box center [191, 90] width 87 height 11
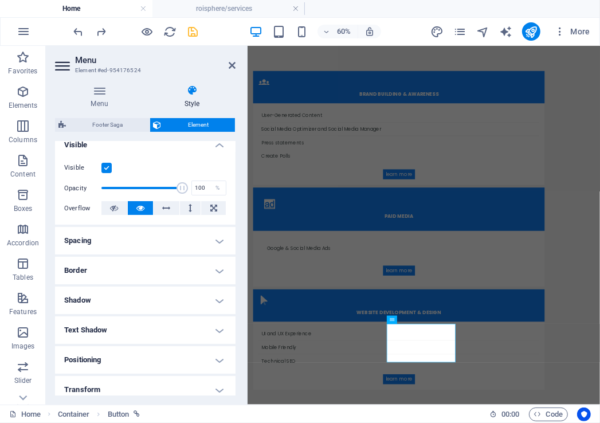
scroll to position [151, 0]
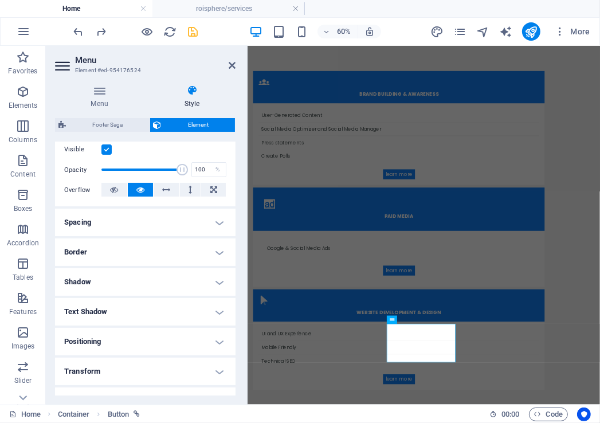
click at [217, 311] on h4 "Text Shadow" at bounding box center [145, 312] width 181 height 28
click at [159, 335] on button "None" at bounding box center [144, 335] width 50 height 14
click at [218, 281] on h4 "Shadow" at bounding box center [145, 282] width 181 height 28
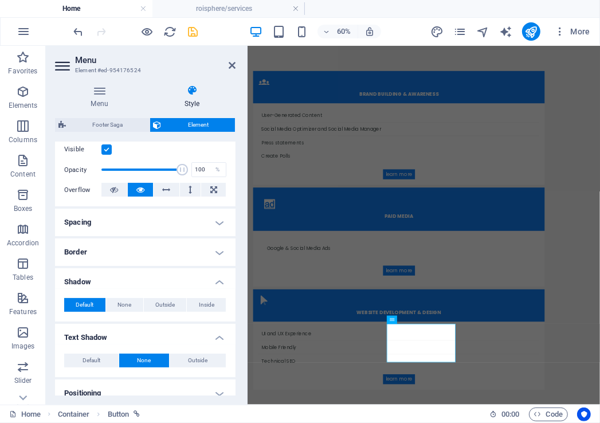
click at [148, 357] on span "None" at bounding box center [145, 361] width 14 height 14
click at [101, 359] on button "Default" at bounding box center [91, 361] width 54 height 14
click at [152, 361] on button "None" at bounding box center [144, 361] width 50 height 14
click at [234, 62] on icon at bounding box center [232, 65] width 7 height 9
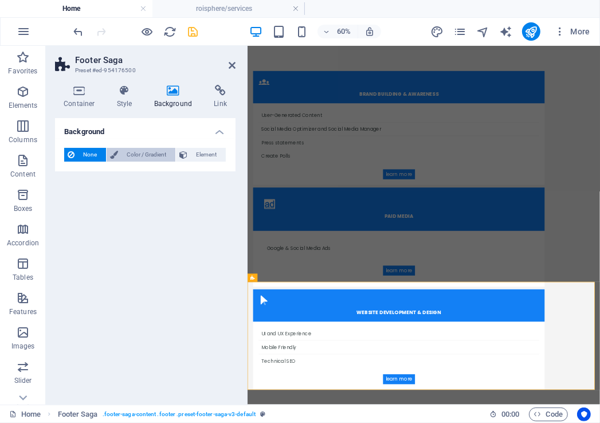
click at [148, 151] on span "Color / Gradient" at bounding box center [147, 155] width 50 height 14
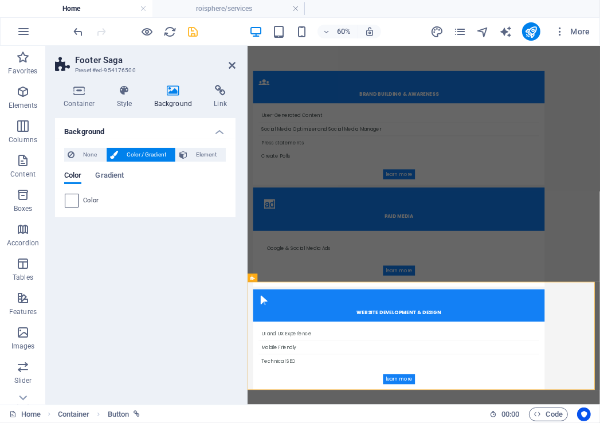
click at [73, 198] on span at bounding box center [71, 200] width 13 height 13
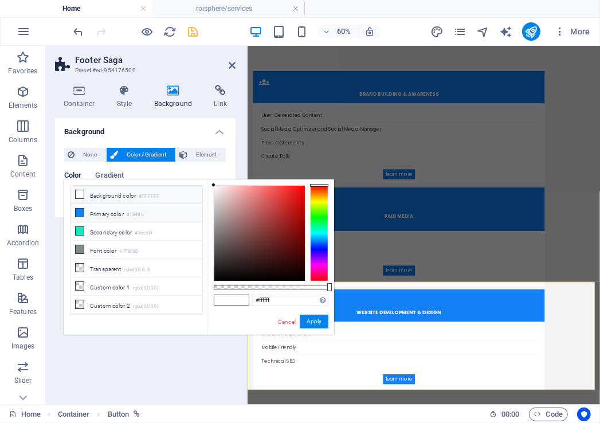
click at [103, 208] on li "Primary color #1380f5" at bounding box center [137, 213] width 132 height 18
type input "#1380f5"
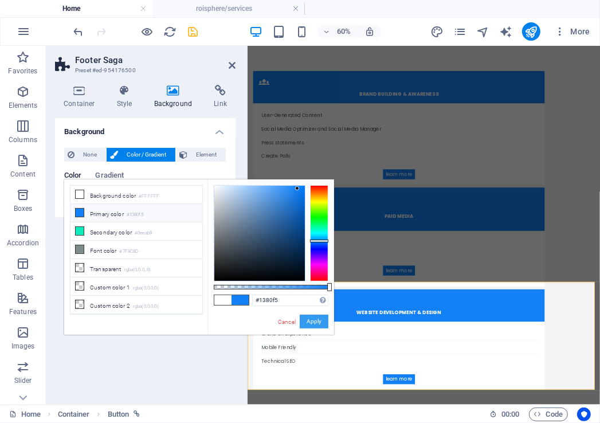
click at [314, 322] on button "Apply" at bounding box center [314, 322] width 29 height 14
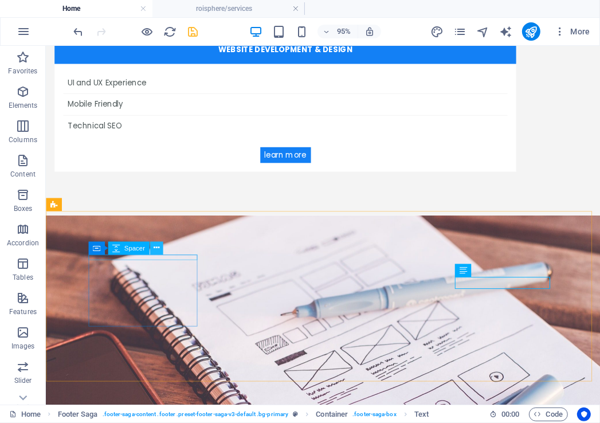
click at [159, 246] on button at bounding box center [156, 247] width 13 height 13
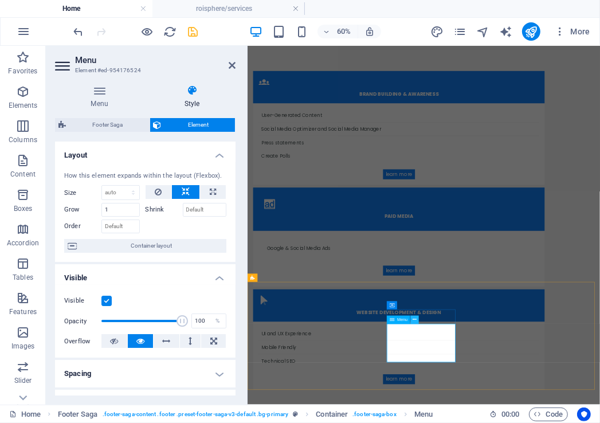
click at [415, 320] on icon at bounding box center [415, 319] width 4 height 7
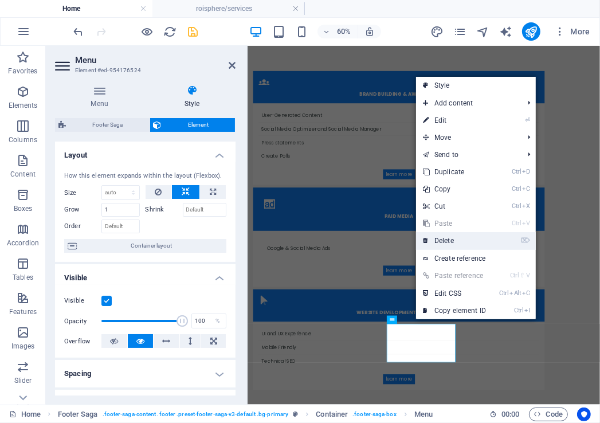
click at [461, 246] on link "⌦ Delete" at bounding box center [454, 240] width 77 height 17
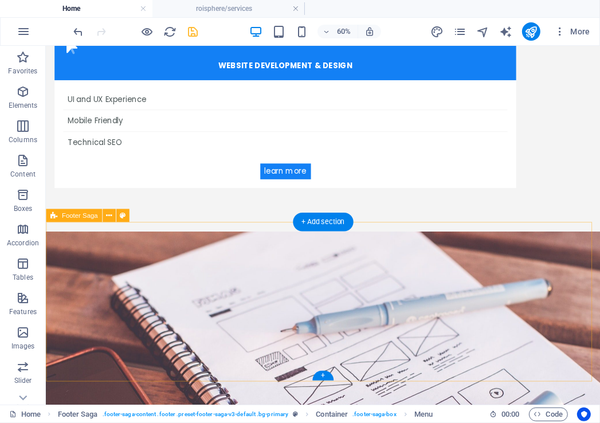
scroll to position [2785, 0]
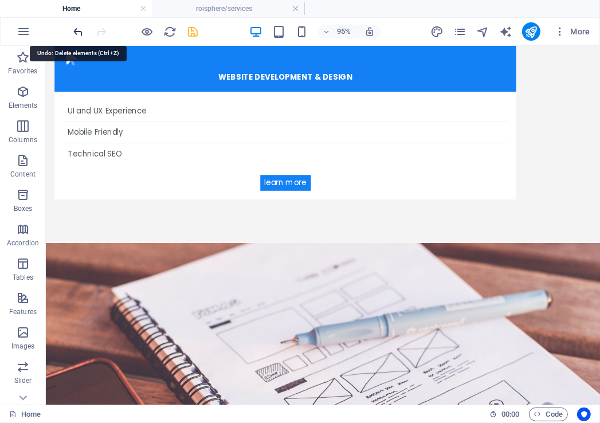
click at [76, 29] on icon "undo" at bounding box center [78, 31] width 13 height 13
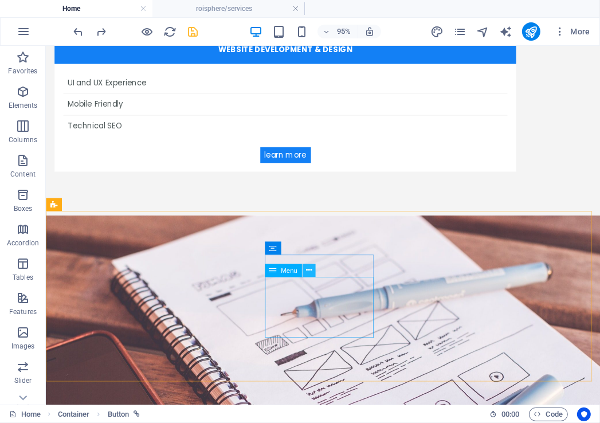
click at [310, 273] on icon at bounding box center [309, 269] width 6 height 11
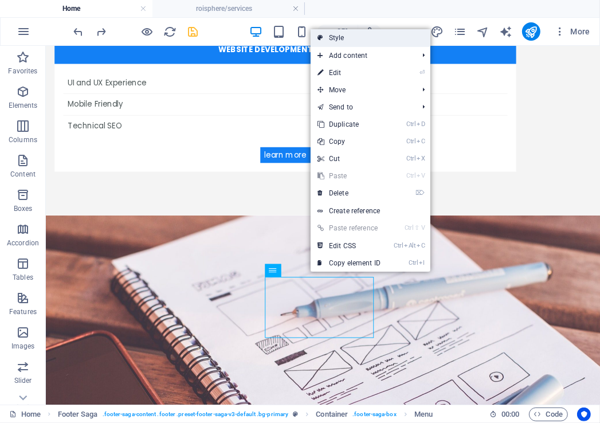
click at [371, 40] on link "Style" at bounding box center [371, 37] width 120 height 17
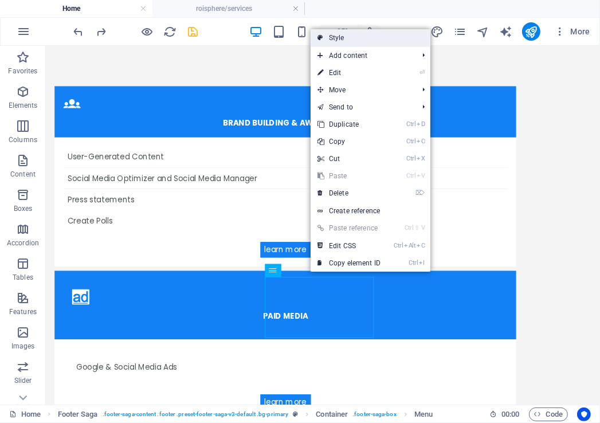
select select "rem"
select select "px"
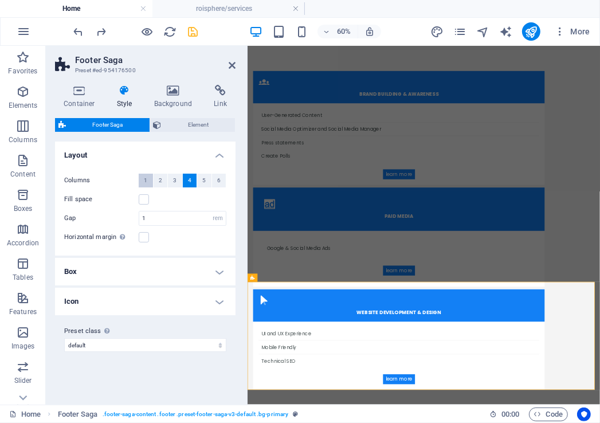
click at [144, 180] on span "1" at bounding box center [145, 181] width 3 height 14
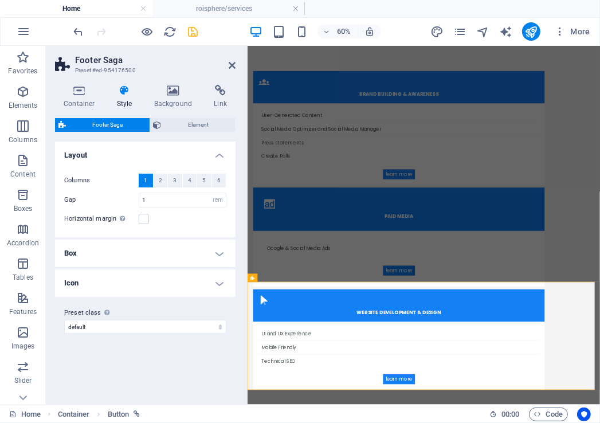
click at [220, 253] on h4 "Box" at bounding box center [145, 254] width 181 height 28
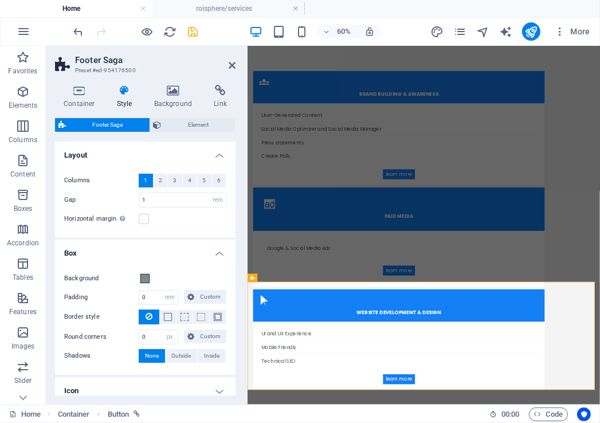
click at [160, 354] on button "None" at bounding box center [152, 356] width 26 height 14
click at [189, 354] on span "Outside" at bounding box center [181, 356] width 19 height 14
type input "2"
type input "4"
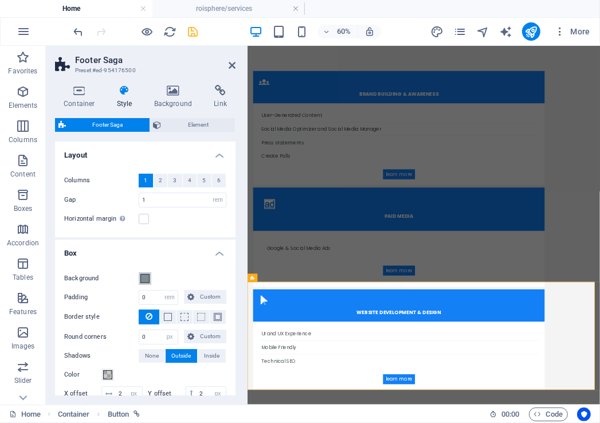
click at [144, 277] on span at bounding box center [144, 278] width 9 height 9
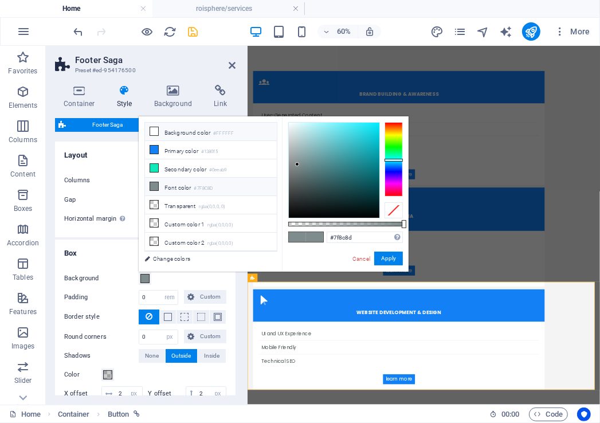
click at [154, 128] on icon at bounding box center [154, 131] width 8 height 8
type input "#ffffff"
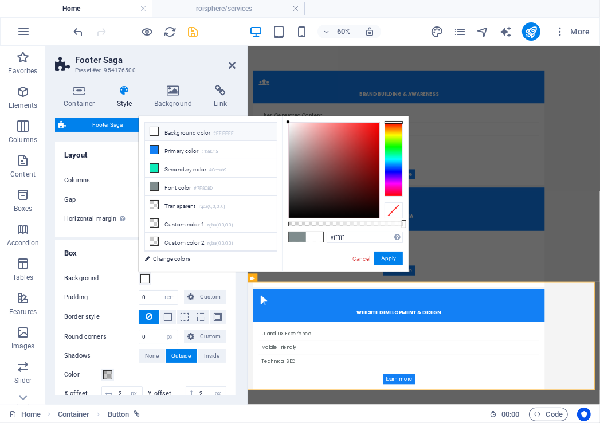
click at [233, 132] on small "#FFFFFF" at bounding box center [223, 134] width 21 height 8
click at [360, 259] on link "Cancel" at bounding box center [361, 258] width 20 height 9
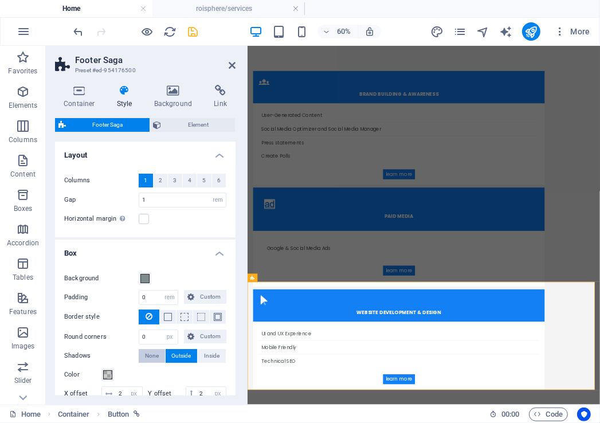
click at [150, 358] on span "None" at bounding box center [152, 356] width 14 height 14
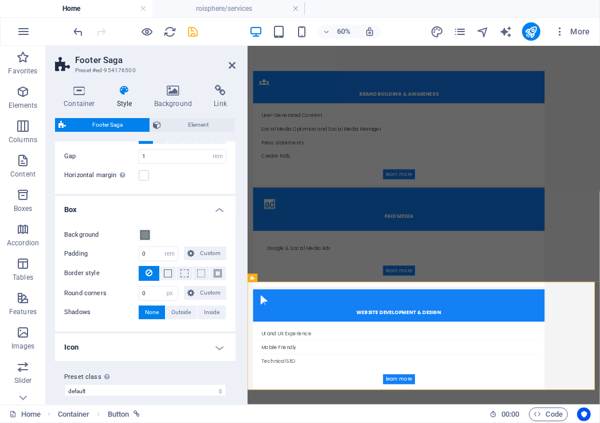
scroll to position [53, 0]
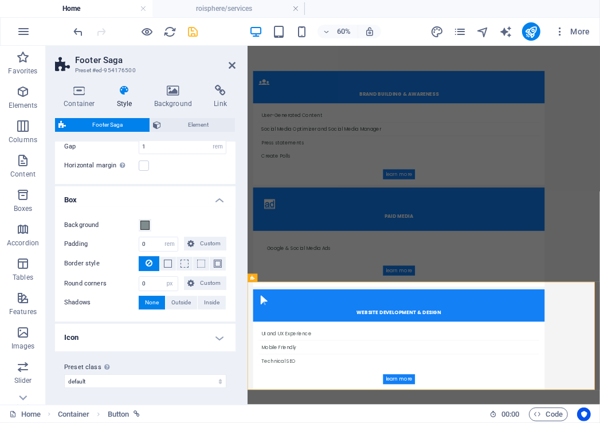
click at [219, 335] on h4 "Icon" at bounding box center [145, 338] width 181 height 28
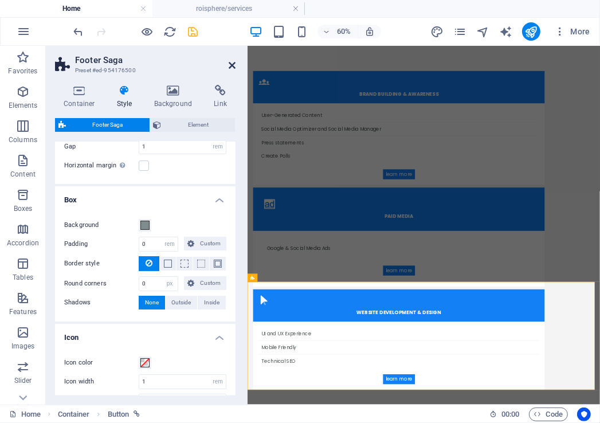
click at [231, 65] on icon at bounding box center [232, 65] width 7 height 9
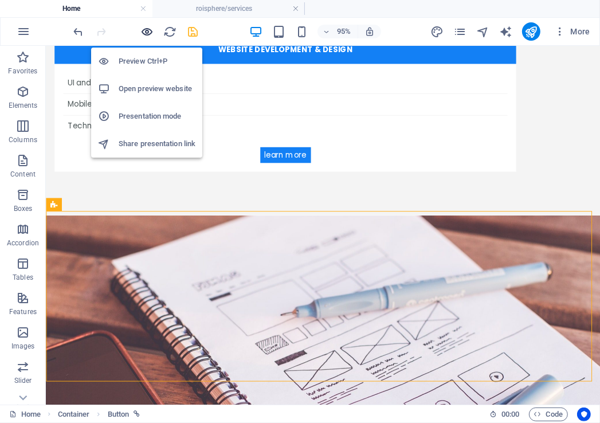
click at [151, 26] on icon "button" at bounding box center [147, 31] width 13 height 13
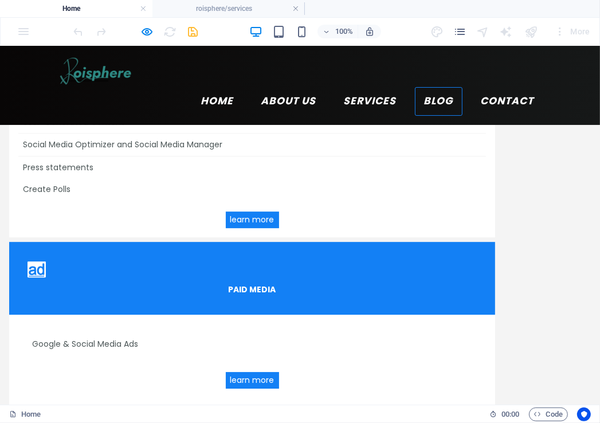
scroll to position [2797, 0]
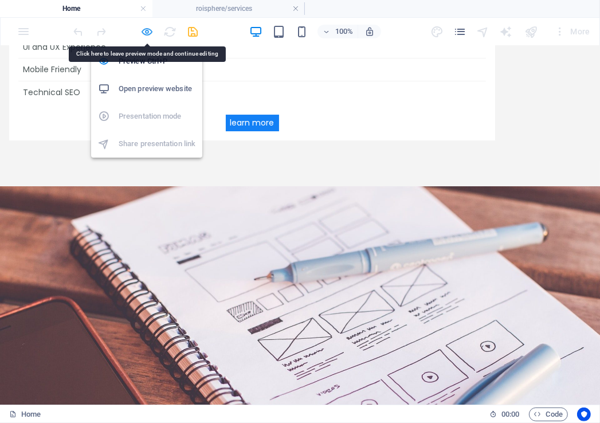
click at [144, 28] on icon "button" at bounding box center [147, 31] width 13 height 13
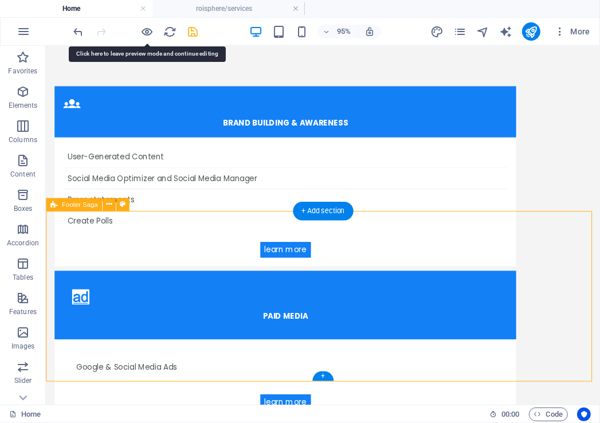
select select "rem"
select select "px"
select select "rem"
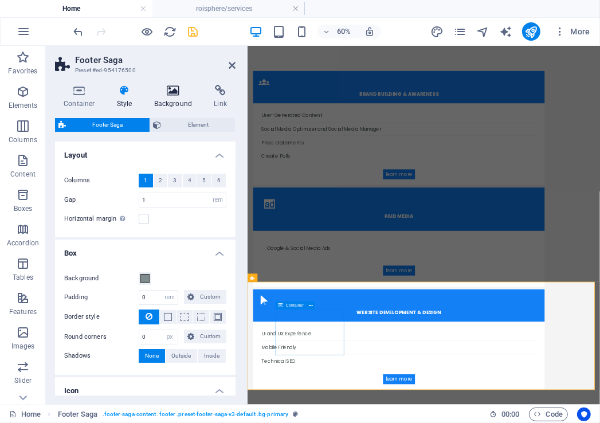
click at [185, 95] on icon at bounding box center [174, 90] width 56 height 11
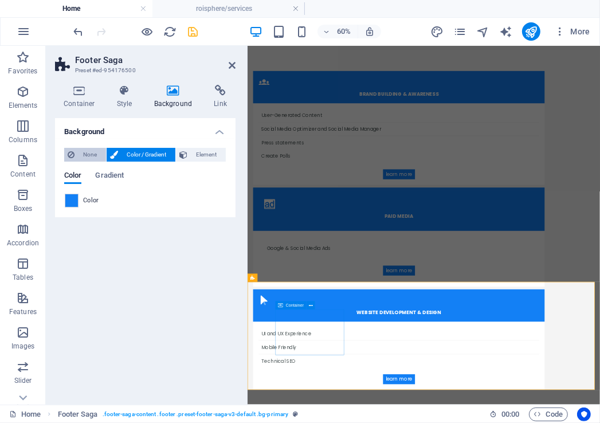
click at [85, 154] on span "None" at bounding box center [90, 155] width 25 height 14
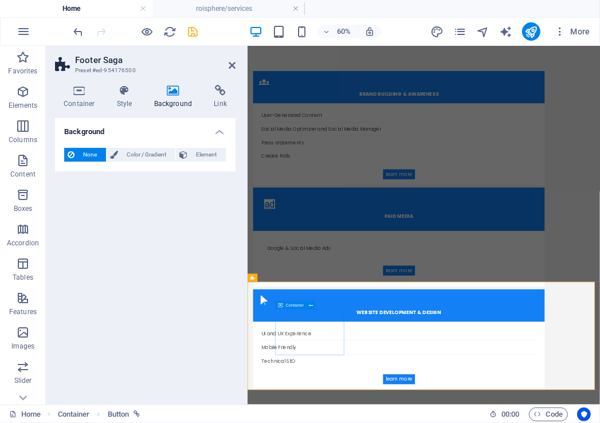
click at [85, 154] on span "None" at bounding box center [90, 155] width 25 height 14
click at [80, 28] on icon "undo" at bounding box center [78, 31] width 13 height 13
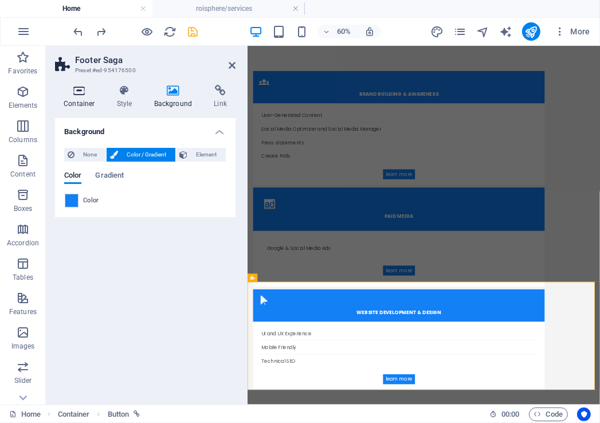
click at [89, 100] on h4 "Container" at bounding box center [81, 97] width 53 height 24
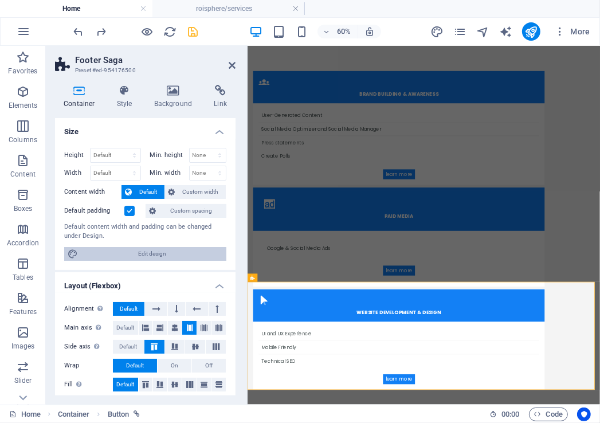
click at [181, 250] on span "Edit design" at bounding box center [152, 254] width 142 height 14
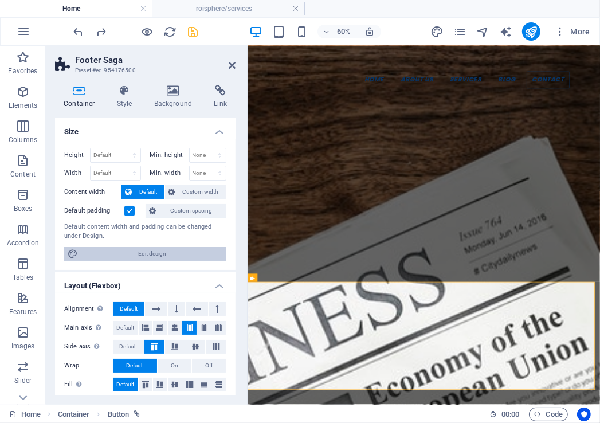
select select "rem"
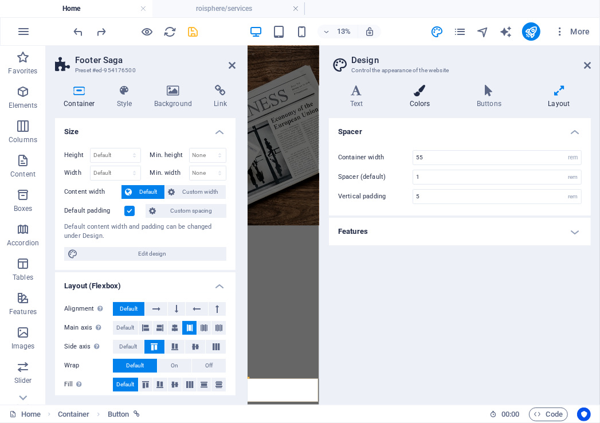
click at [429, 100] on h4 "Colors" at bounding box center [422, 97] width 67 height 24
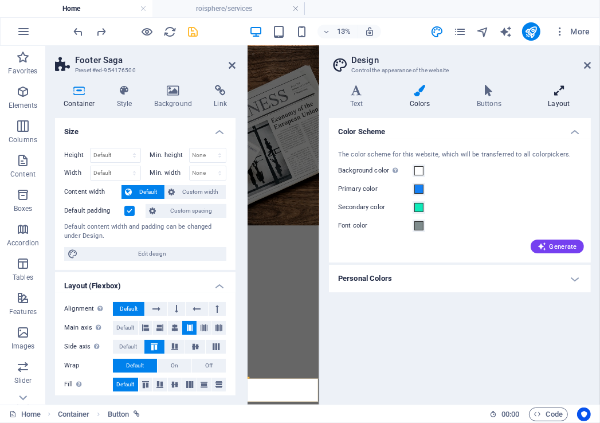
click at [557, 95] on icon at bounding box center [559, 90] width 64 height 11
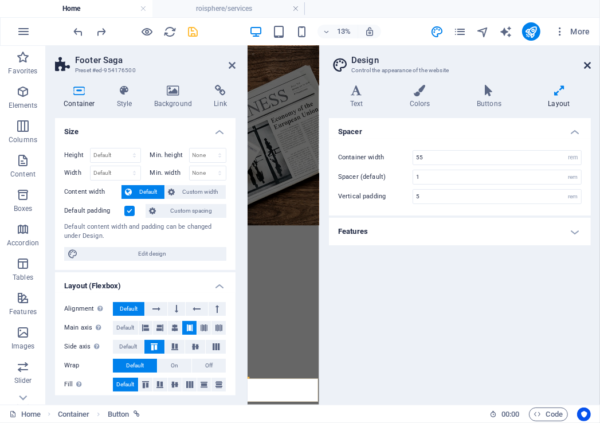
click at [589, 65] on icon at bounding box center [587, 65] width 7 height 9
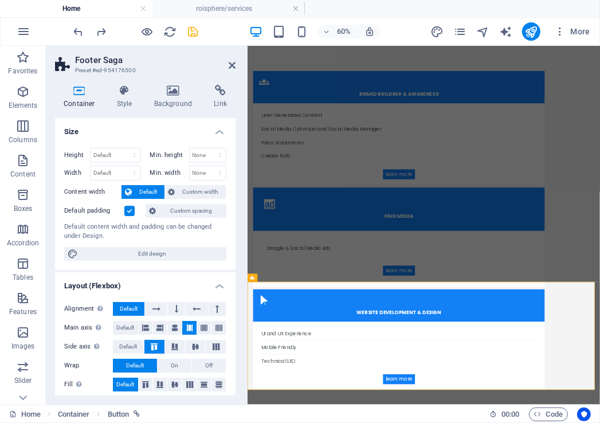
scroll to position [166, 0]
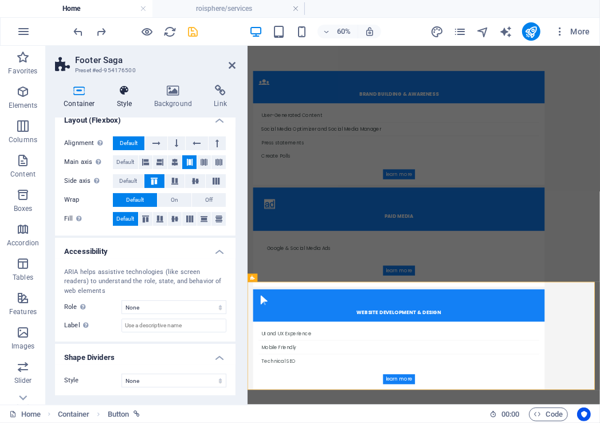
click at [124, 97] on h4 "Style" at bounding box center [126, 97] width 37 height 24
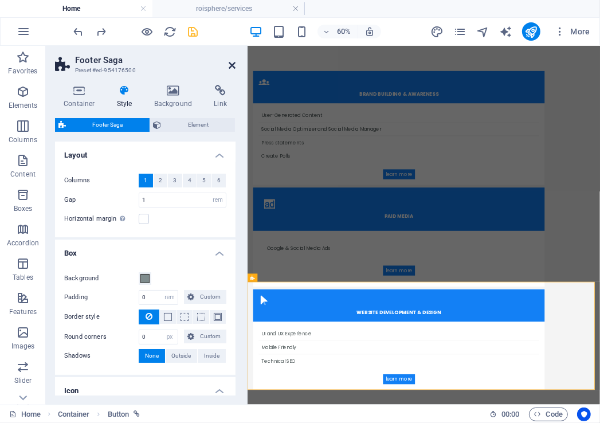
click at [232, 64] on icon at bounding box center [232, 65] width 7 height 9
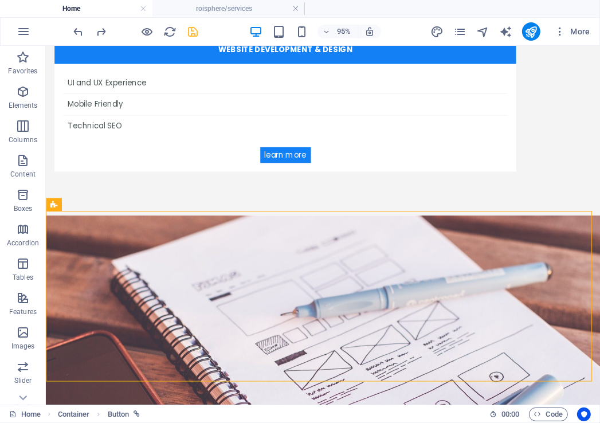
click at [228, 409] on body "Home About us Services Blog Contact ai Marketing STRATEGY SEO & CUSTOMER-CENTRI…" at bounding box center [338, 16] width 584 height 5537
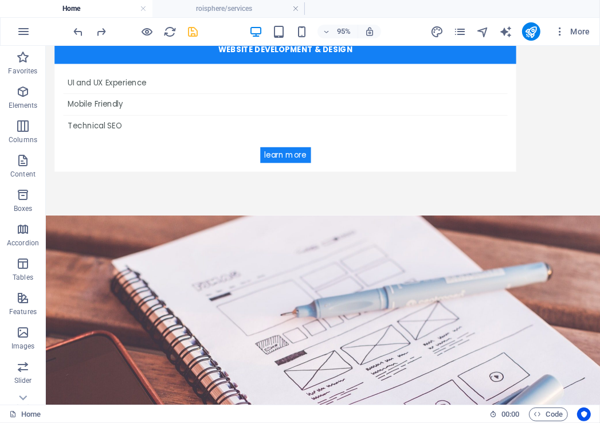
click at [228, 409] on body "Home About us Services Blog Contact ai Marketing STRATEGY SEO & CUSTOMER-CENTRI…" at bounding box center [338, 16] width 584 height 5537
drag, startPoint x: 56, startPoint y: 412, endPoint x: 280, endPoint y: 410, distance: 223.5
click at [173, 407] on body "Home About us Services Blog Contact ai Marketing STRATEGY SEO & CUSTOMER-CENTRI…" at bounding box center [338, 16] width 584 height 5537
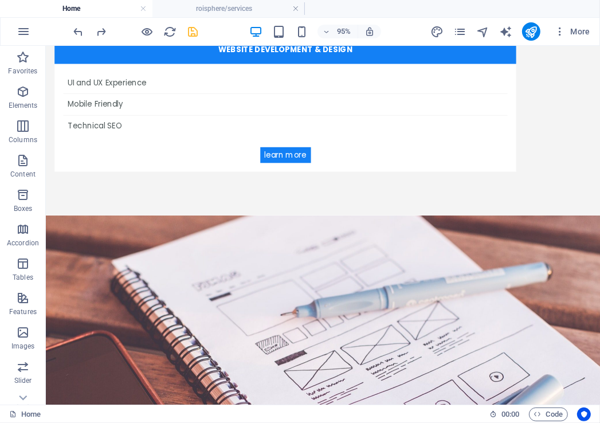
drag, startPoint x: 146, startPoint y: 371, endPoint x: 284, endPoint y: 408, distance: 143.5
click at [284, 408] on div "Home" at bounding box center [244, 415] width 471 height 14
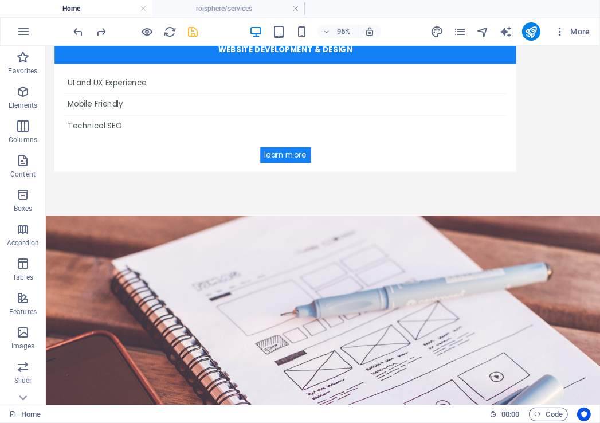
drag, startPoint x: 104, startPoint y: 416, endPoint x: 52, endPoint y: 413, distance: 51.6
click at [21, 395] on icon at bounding box center [23, 398] width 16 height 16
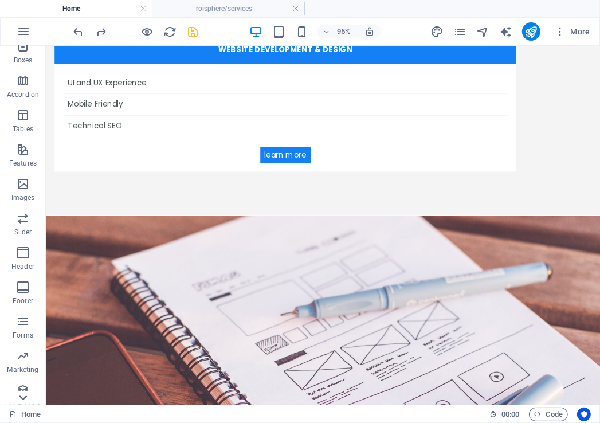
scroll to position [156, 0]
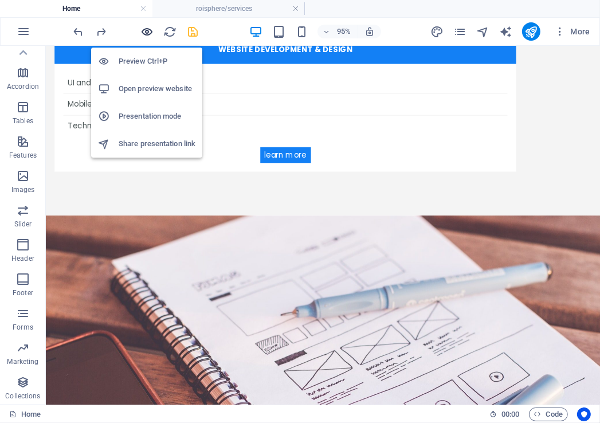
click at [148, 30] on icon "button" at bounding box center [147, 31] width 13 height 13
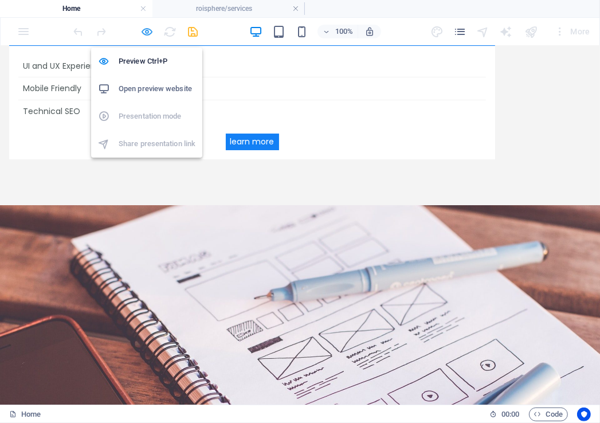
click at [148, 30] on icon "button" at bounding box center [147, 31] width 13 height 13
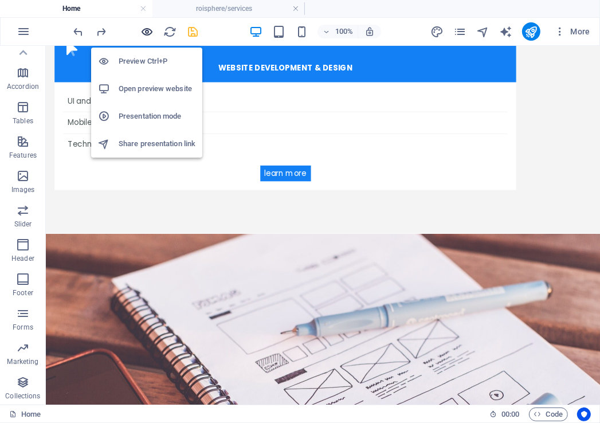
scroll to position [2797, 0]
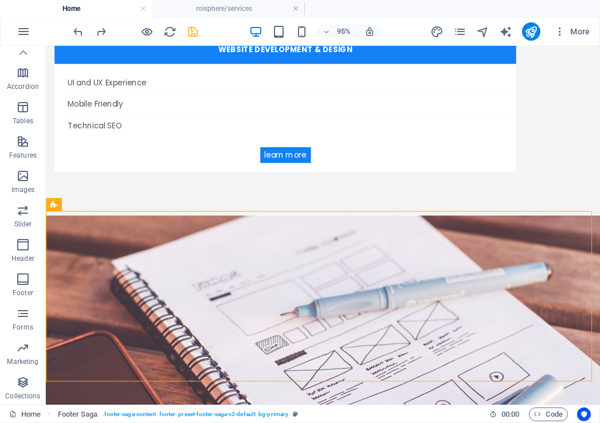
click at [52, 401] on body "Home About us Services Blog Contact ai Marketing STRATEGY SEO & CUSTOMER-CENTRI…" at bounding box center [338, 16] width 584 height 5537
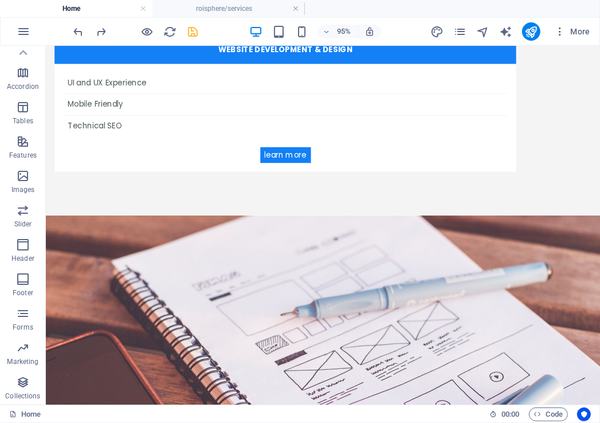
click at [54, 400] on body "Home About us Services Blog Contact ai Marketing STRATEGY SEO & CUSTOMER-CENTRI…" at bounding box center [338, 16] width 584 height 5537
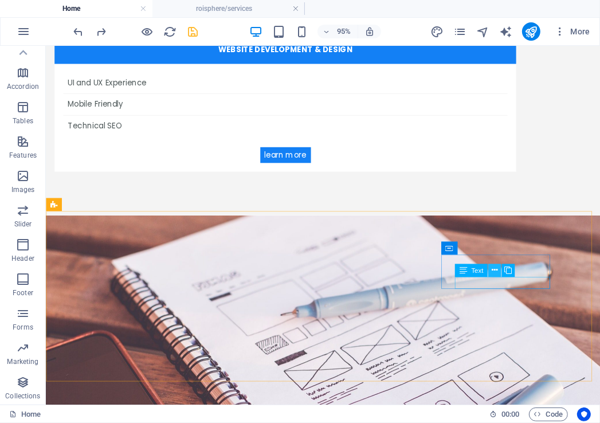
click at [494, 272] on icon at bounding box center [495, 269] width 6 height 11
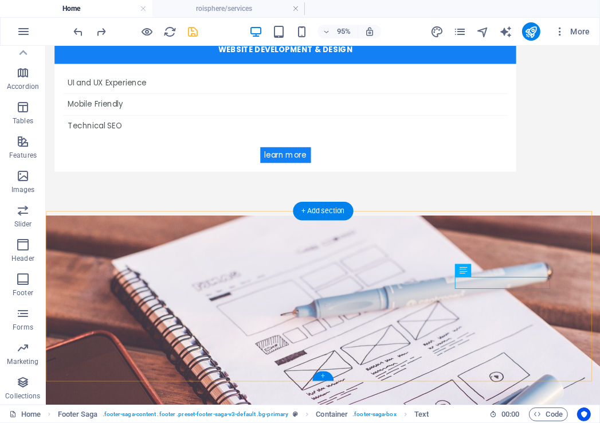
click at [322, 377] on div "+" at bounding box center [322, 376] width 21 height 10
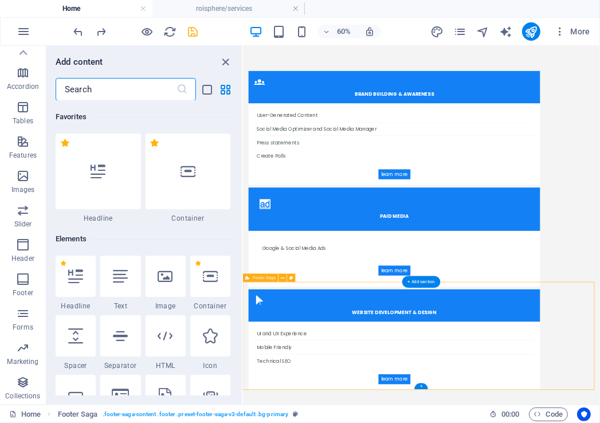
scroll to position [2006, 0]
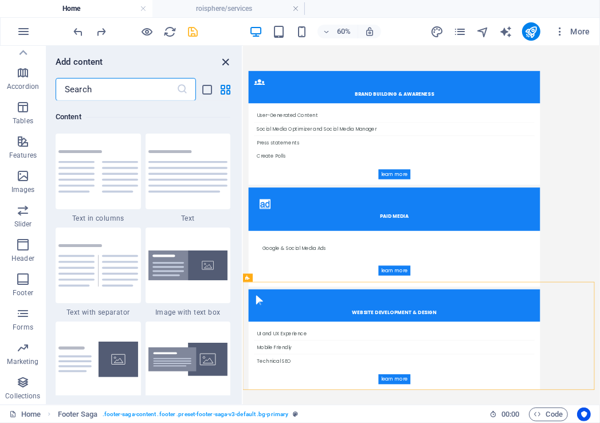
click at [225, 61] on icon "close panel" at bounding box center [226, 62] width 13 height 13
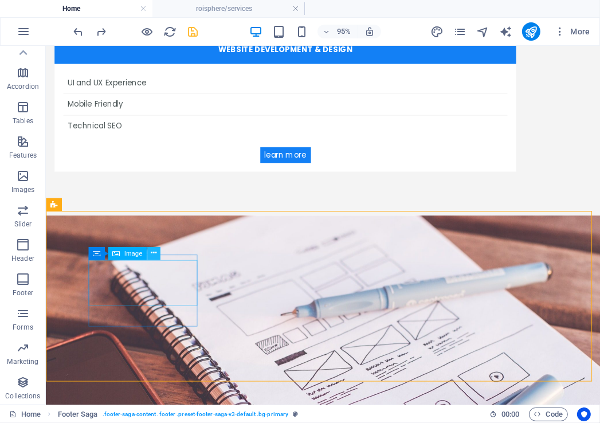
click at [158, 258] on button at bounding box center [153, 252] width 13 height 13
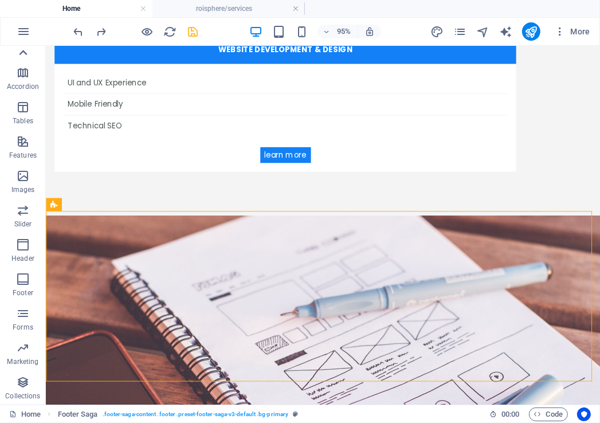
click at [22, 52] on icon at bounding box center [23, 52] width 8 height 5
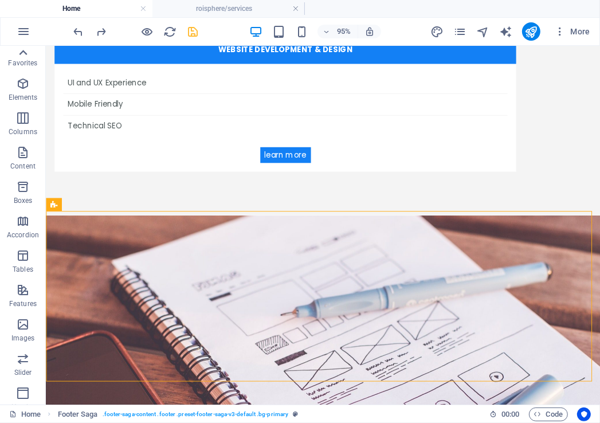
scroll to position [0, 0]
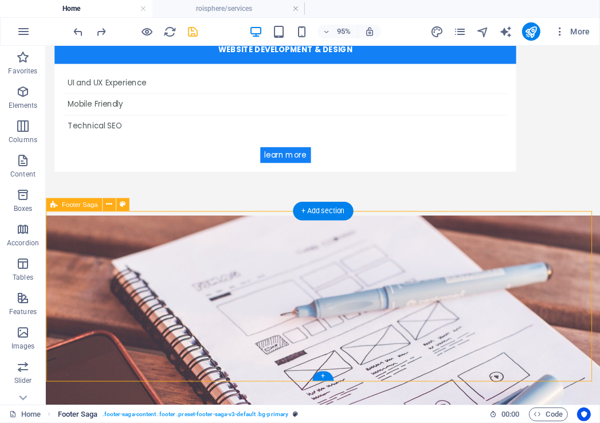
click at [163, 416] on span ". footer-saga-content .footer .preset-footer-saga-v3-default .bg-primary" at bounding box center [196, 415] width 186 height 14
click at [298, 412] on icon "breadcrumb" at bounding box center [295, 414] width 5 height 6
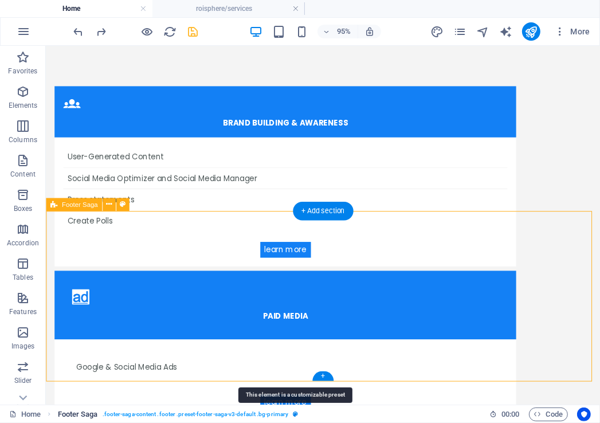
select select "rem"
select select "px"
select select "rem"
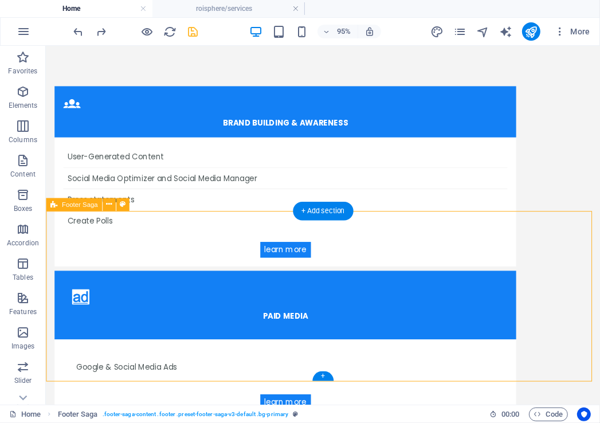
select select "rem"
select select "px"
select select "rem"
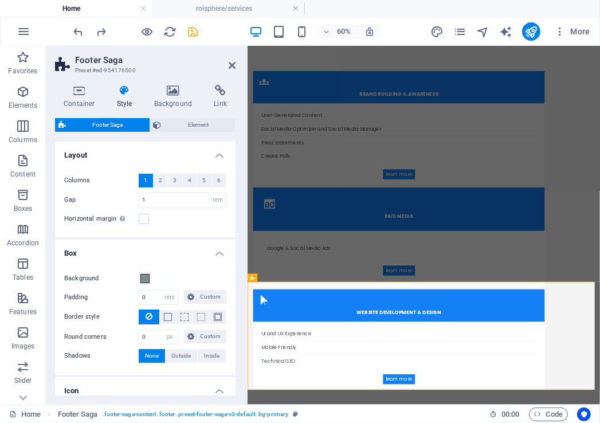
click at [423, 422] on body "Home About us Services Blog Contact ai Marketing STRATEGY SEO & CUSTOMER-CENTRI…" at bounding box center [541, 238] width 588 height 5978
click at [230, 64] on icon at bounding box center [232, 65] width 7 height 9
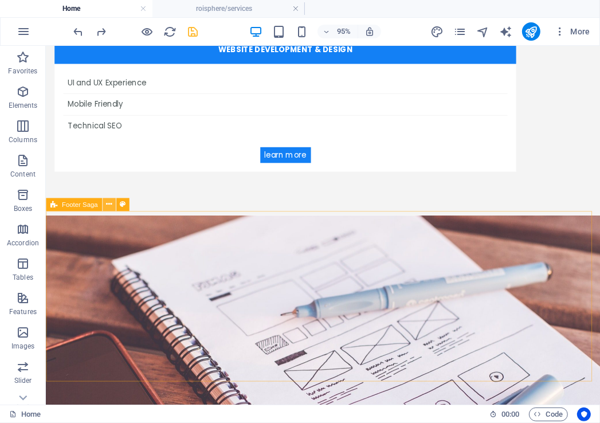
click at [112, 203] on button at bounding box center [109, 204] width 13 height 13
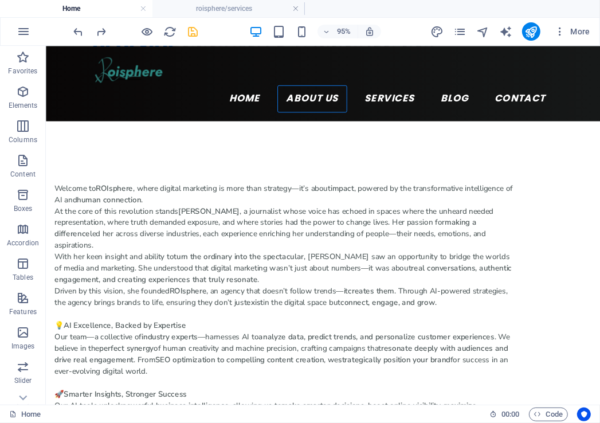
scroll to position [818, 0]
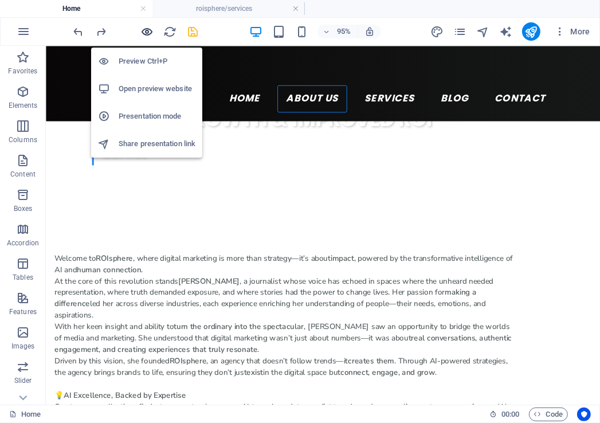
click at [142, 27] on icon "button" at bounding box center [147, 31] width 13 height 13
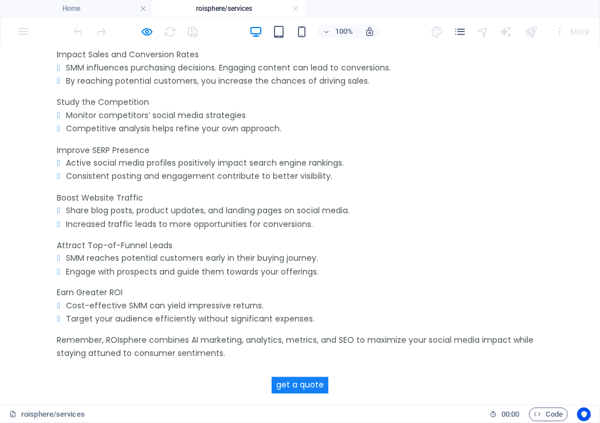
scroll to position [1264, 0]
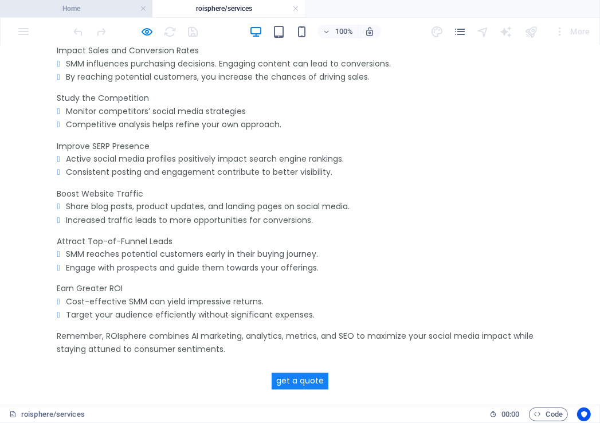
click at [79, 3] on h4 "Home" at bounding box center [76, 8] width 152 height 13
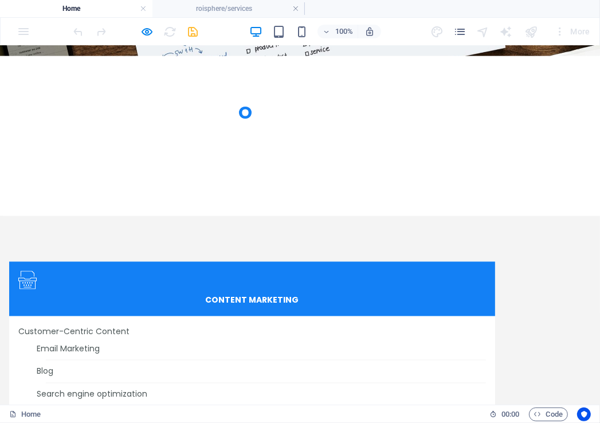
scroll to position [1213, 0]
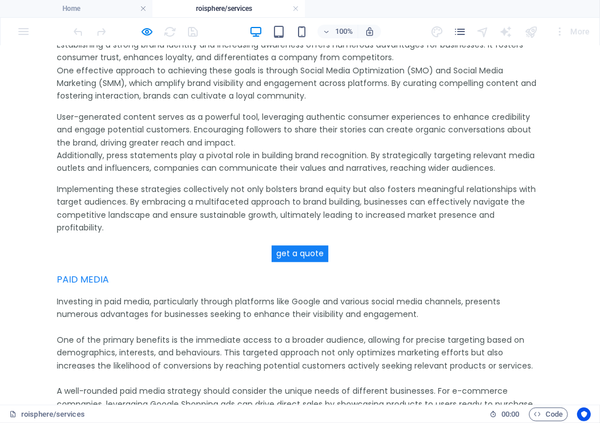
scroll to position [2093, 0]
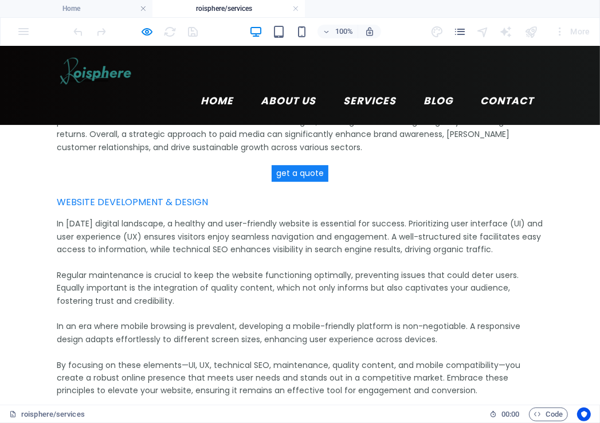
scroll to position [2363, 0]
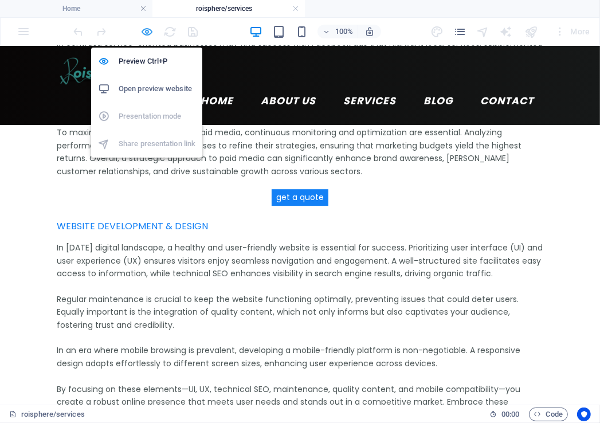
click at [146, 33] on icon "button" at bounding box center [147, 31] width 13 height 13
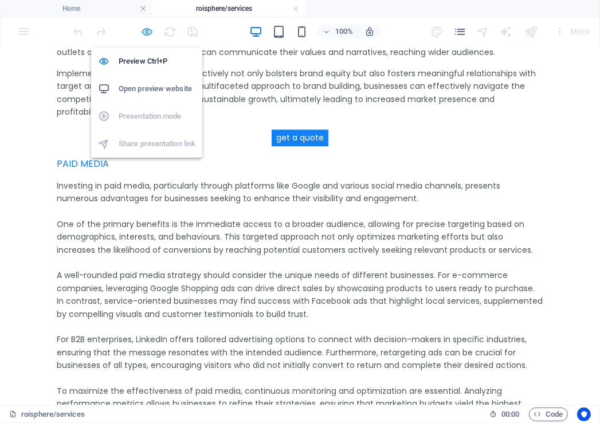
select select
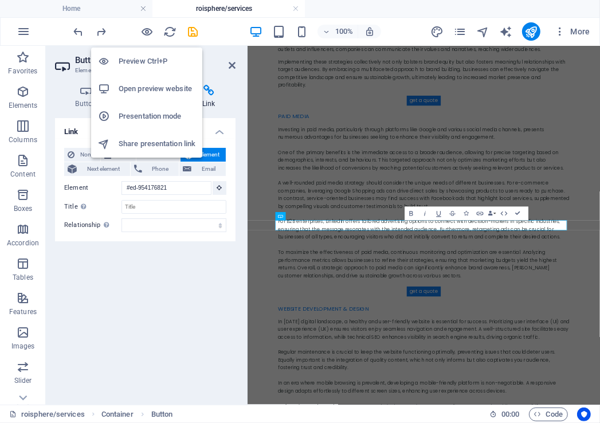
scroll to position [1242, 0]
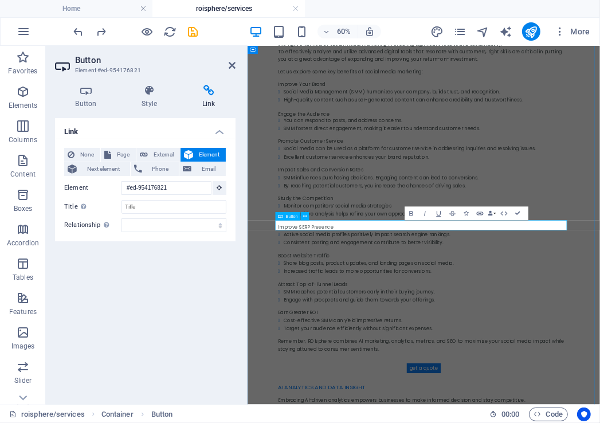
click at [124, 152] on span "Page" at bounding box center [124, 155] width 18 height 14
select select
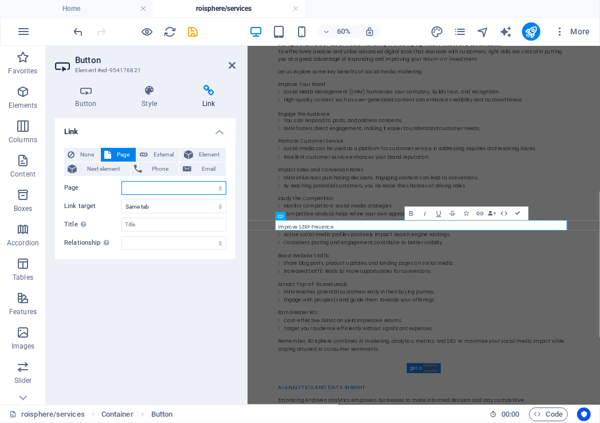
click at [220, 189] on select "Home roisphere/services Terms and Conditions competition" at bounding box center [174, 188] width 105 height 14
click at [113, 165] on span "Next element" at bounding box center [103, 169] width 46 height 14
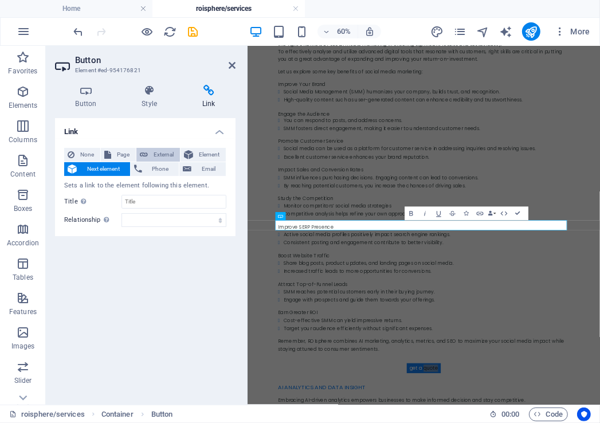
click at [165, 156] on span "External" at bounding box center [163, 155] width 25 height 14
select select "blank"
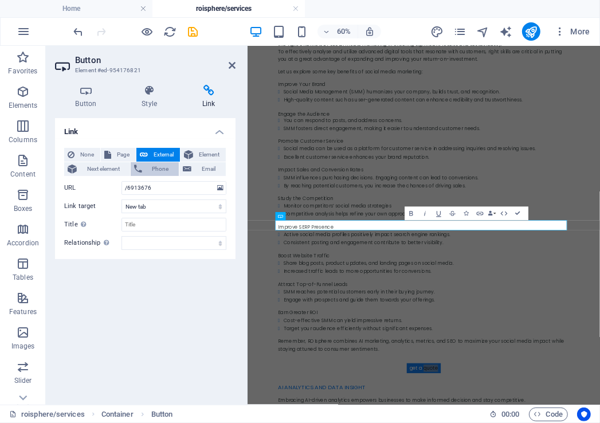
click at [165, 169] on span "Phone" at bounding box center [161, 169] width 30 height 14
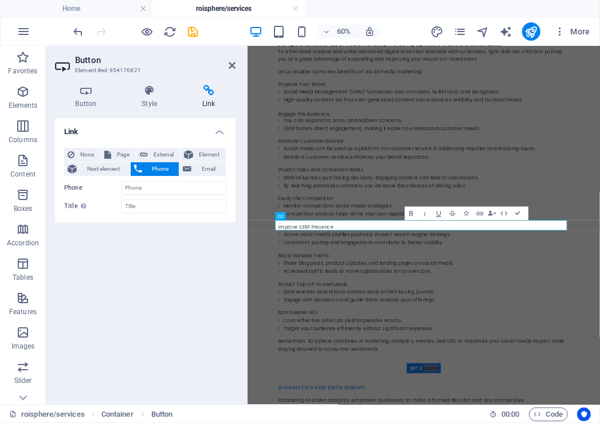
click at [233, 60] on h2 "Button" at bounding box center [155, 60] width 160 height 10
click at [232, 62] on icon at bounding box center [232, 65] width 7 height 9
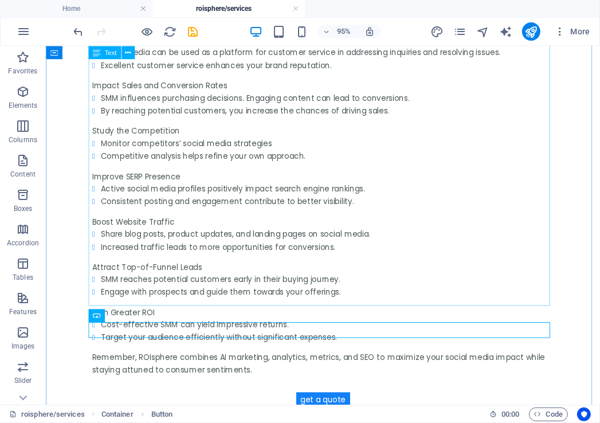
scroll to position [1131, 0]
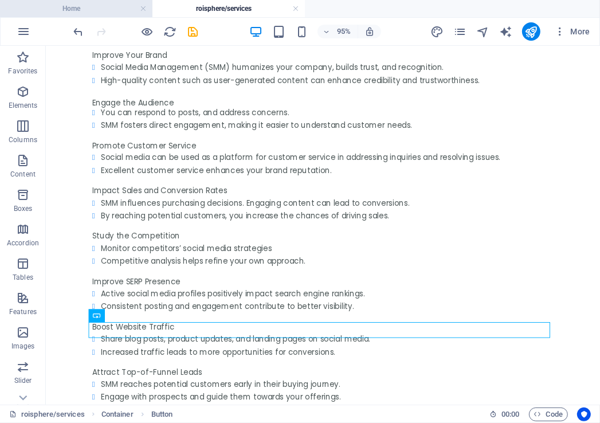
click at [121, 5] on h4 "Home" at bounding box center [76, 8] width 152 height 13
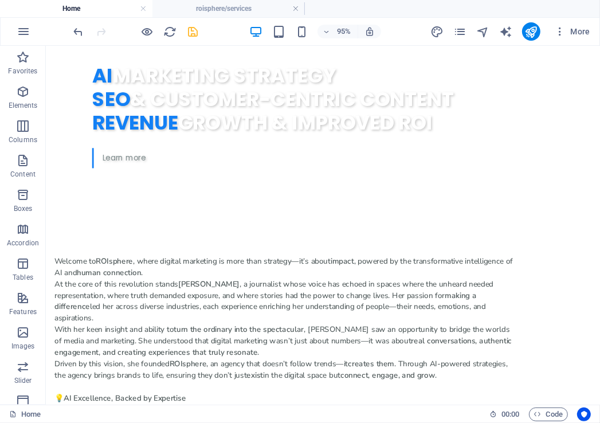
scroll to position [1020, 0]
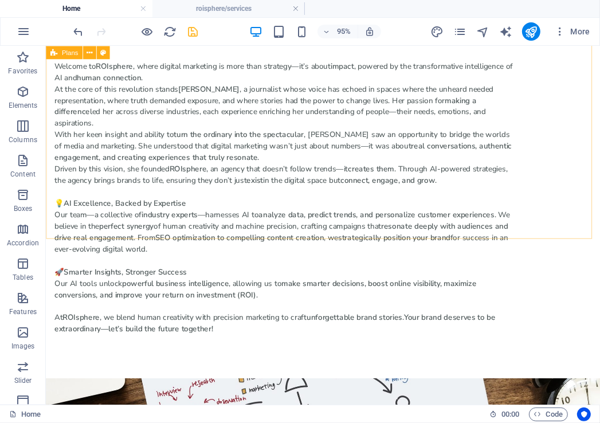
click at [71, 53] on span "Plans" at bounding box center [70, 52] width 17 height 6
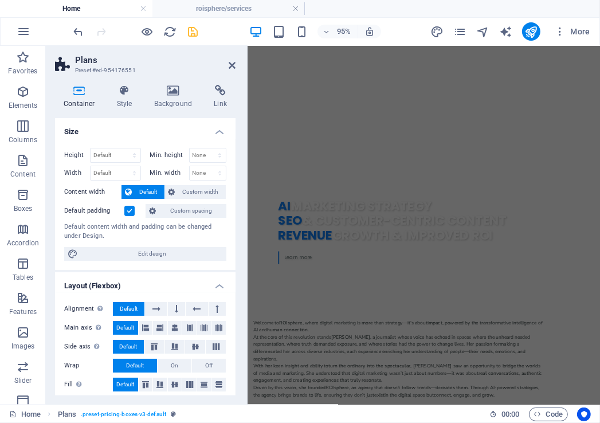
scroll to position [1240, 0]
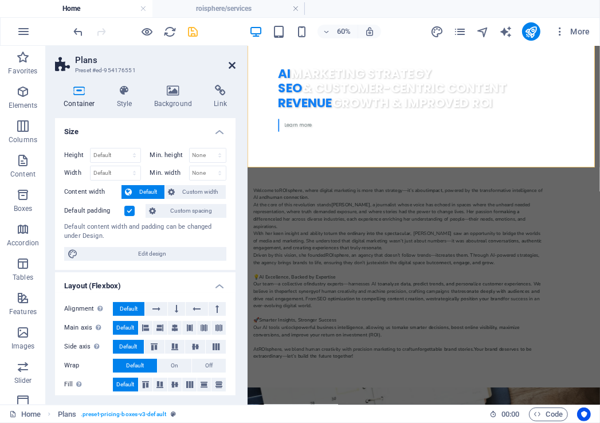
click at [232, 64] on icon at bounding box center [232, 65] width 7 height 9
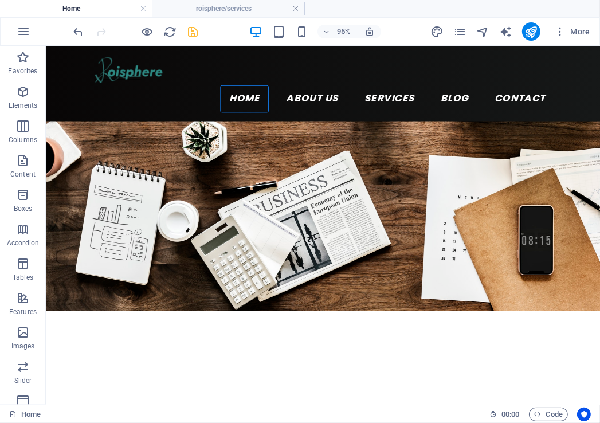
scroll to position [0, 0]
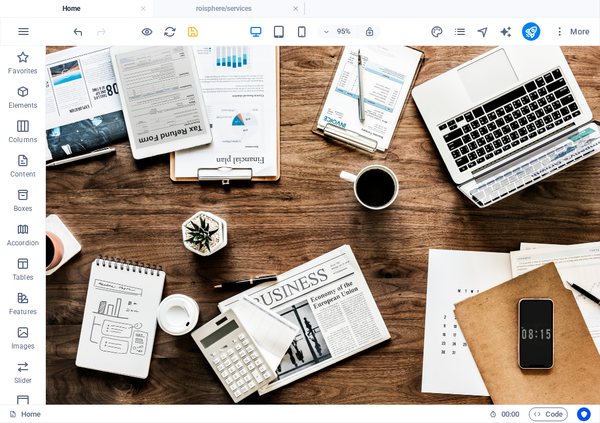
drag, startPoint x: 626, startPoint y: 82, endPoint x: 636, endPoint y: 89, distance: 11.8
drag, startPoint x: 626, startPoint y: 71, endPoint x: 638, endPoint y: 88, distance: 21.0
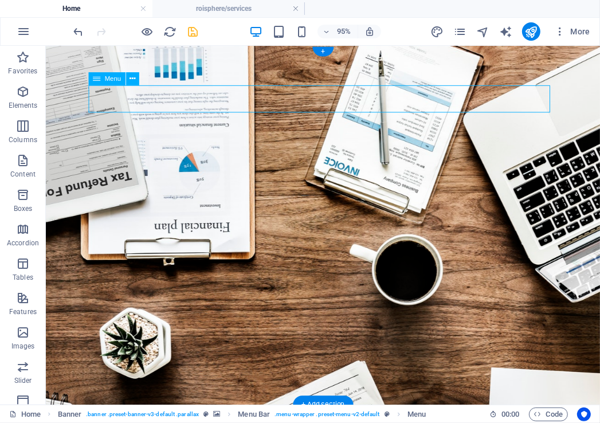
select select "author"
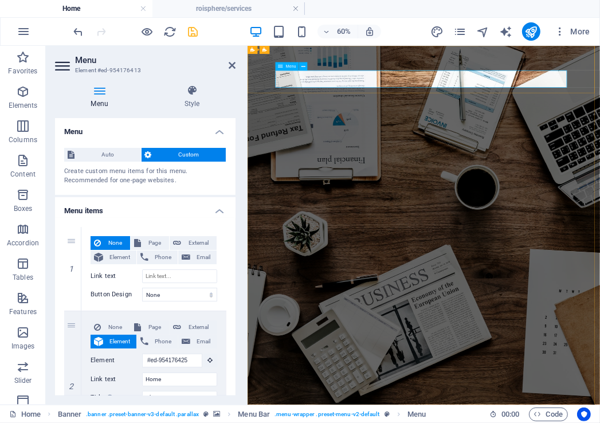
click at [234, 63] on icon at bounding box center [232, 65] width 7 height 9
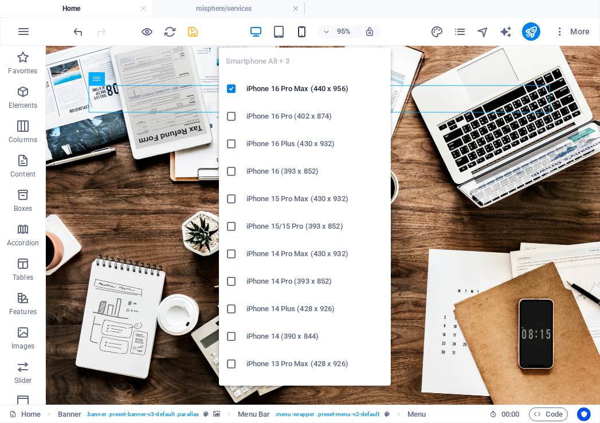
click at [302, 37] on icon "button" at bounding box center [301, 31] width 13 height 13
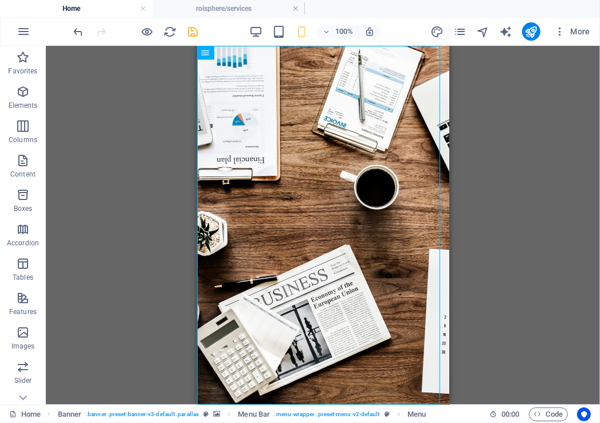
click at [532, 121] on div "H1 Banner Container Plans Separator HTML Container Separator Container Containe…" at bounding box center [323, 225] width 554 height 359
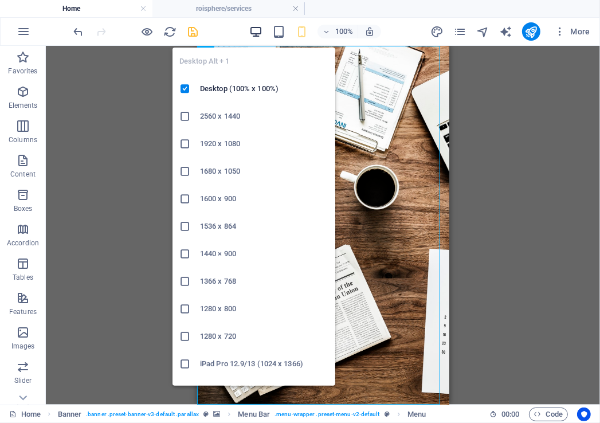
click at [254, 29] on icon "button" at bounding box center [255, 31] width 13 height 13
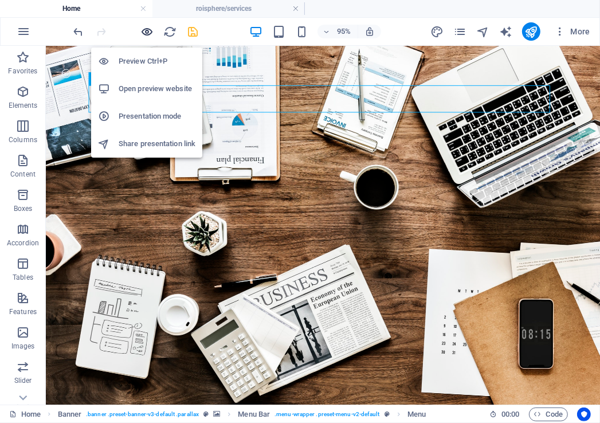
click at [143, 29] on icon "button" at bounding box center [147, 31] width 13 height 13
